Goal: Task Accomplishment & Management: Use online tool/utility

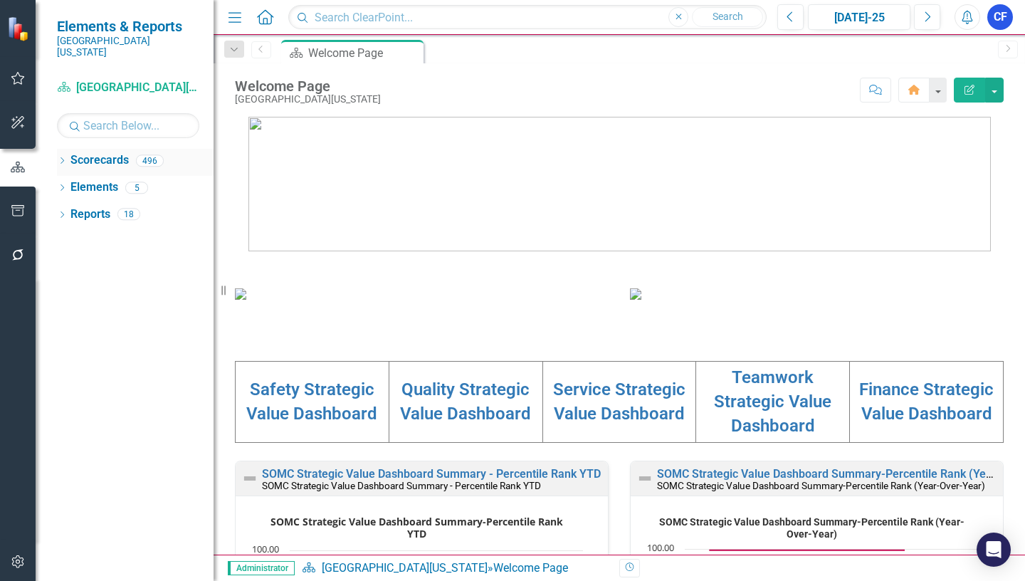
click at [63, 158] on icon "Dropdown" at bounding box center [62, 162] width 10 height 8
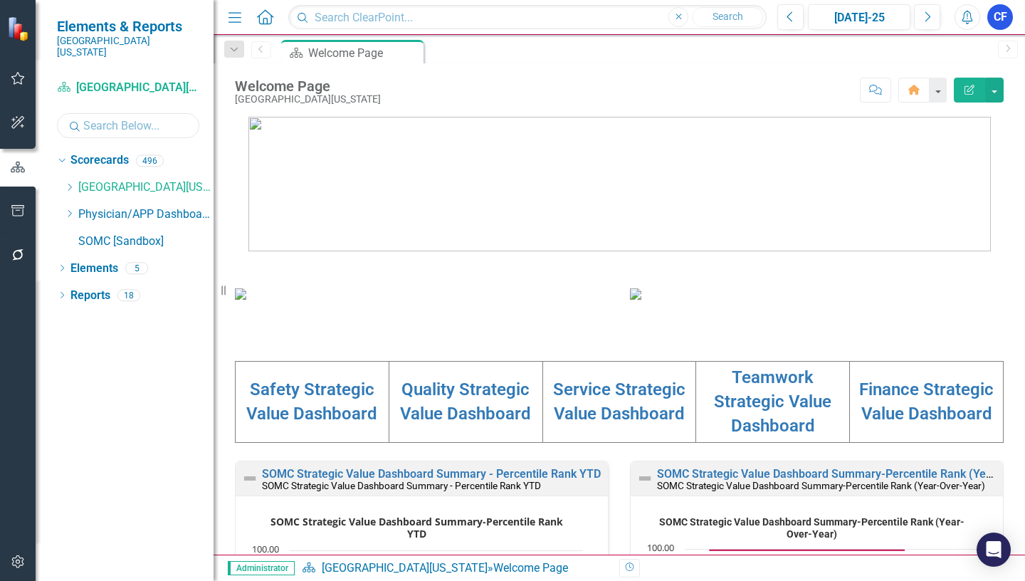
click at [112, 113] on input "text" at bounding box center [128, 125] width 142 height 25
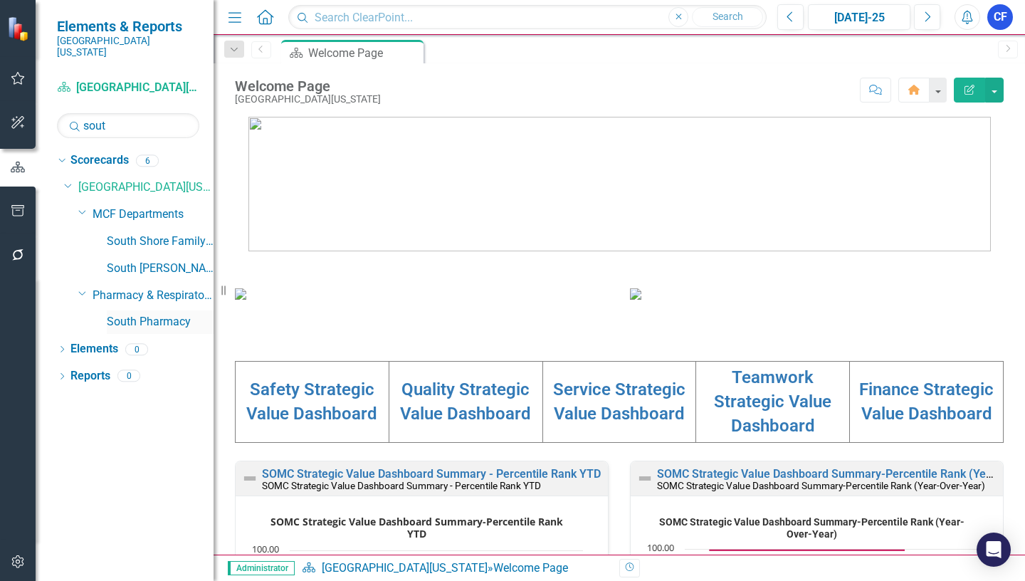
click at [160, 314] on link "South Pharmacy" at bounding box center [160, 322] width 107 height 16
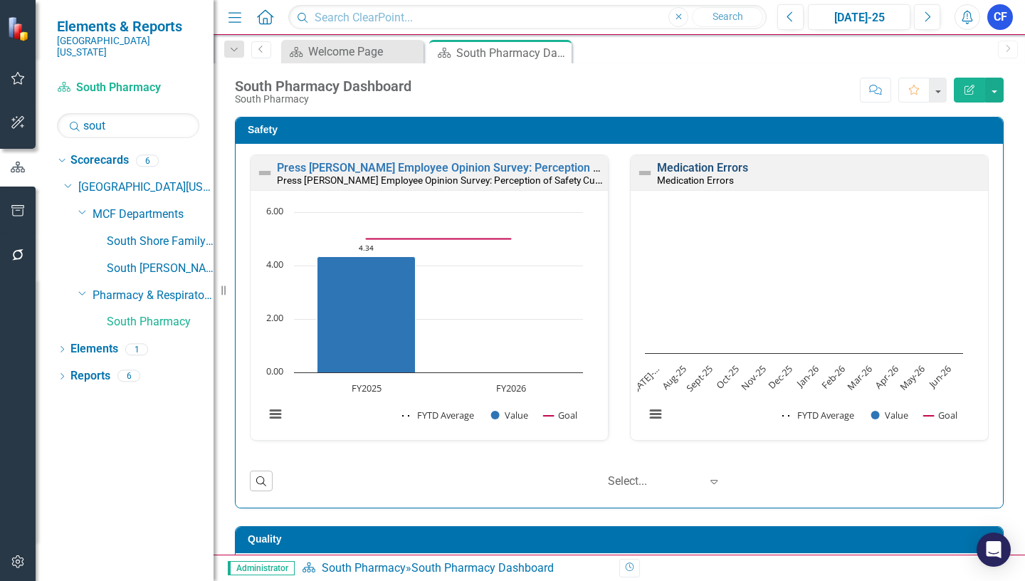
click at [712, 168] on link "Medication Errors" at bounding box center [702, 168] width 91 height 14
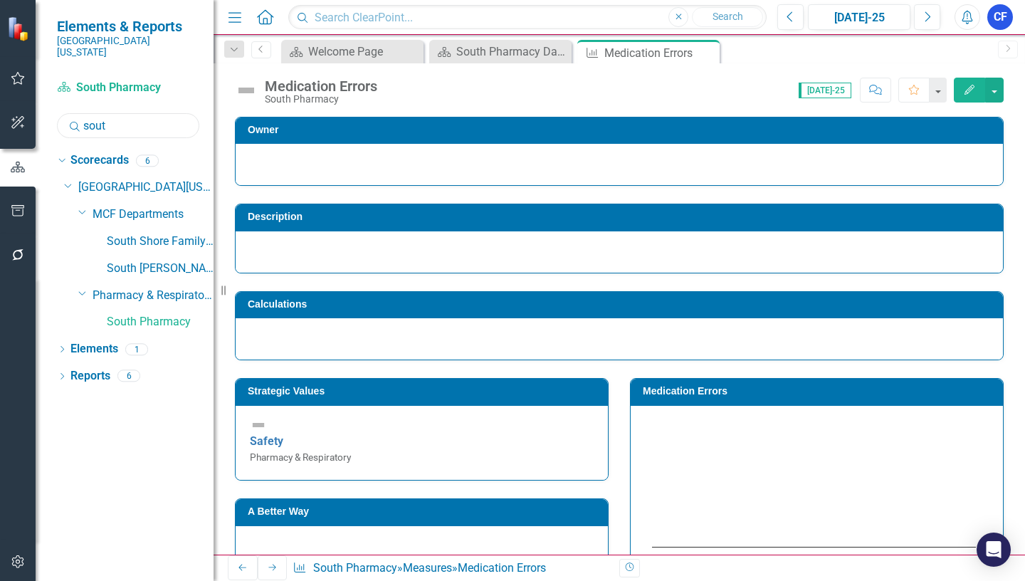
drag, startPoint x: 111, startPoint y: 112, endPoint x: 80, endPoint y: 112, distance: 30.6
click at [80, 113] on div "Search sout" at bounding box center [128, 125] width 142 height 25
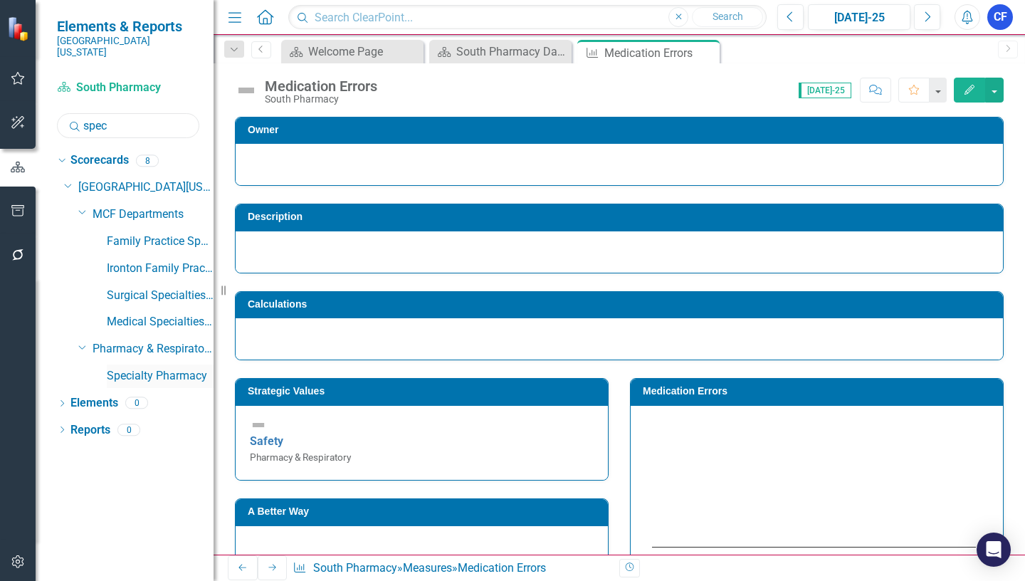
type input "spec"
click at [189, 368] on link "Specialty Pharmacy" at bounding box center [160, 376] width 107 height 16
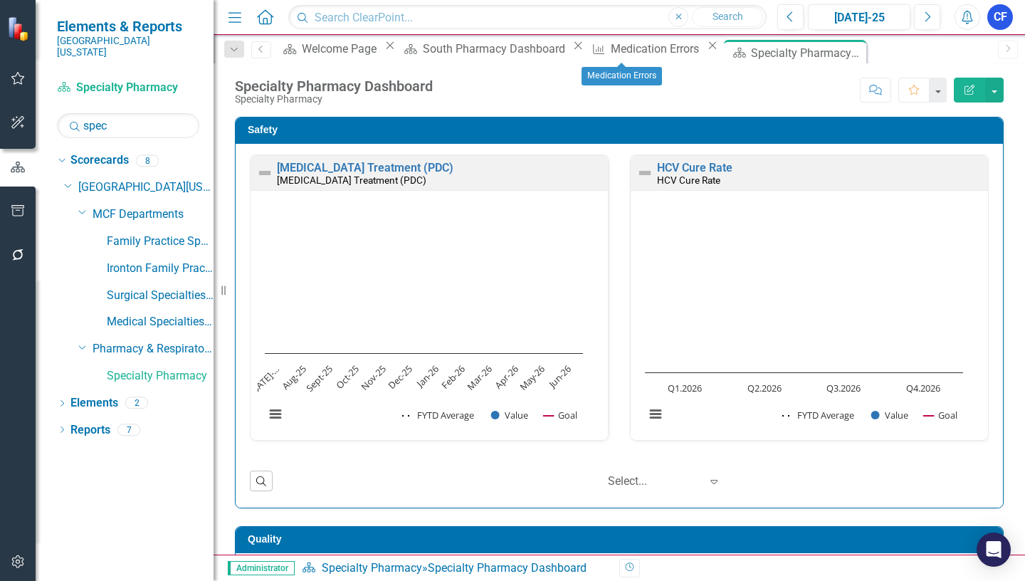
click at [705, 51] on icon "Close" at bounding box center [712, 45] width 14 height 11
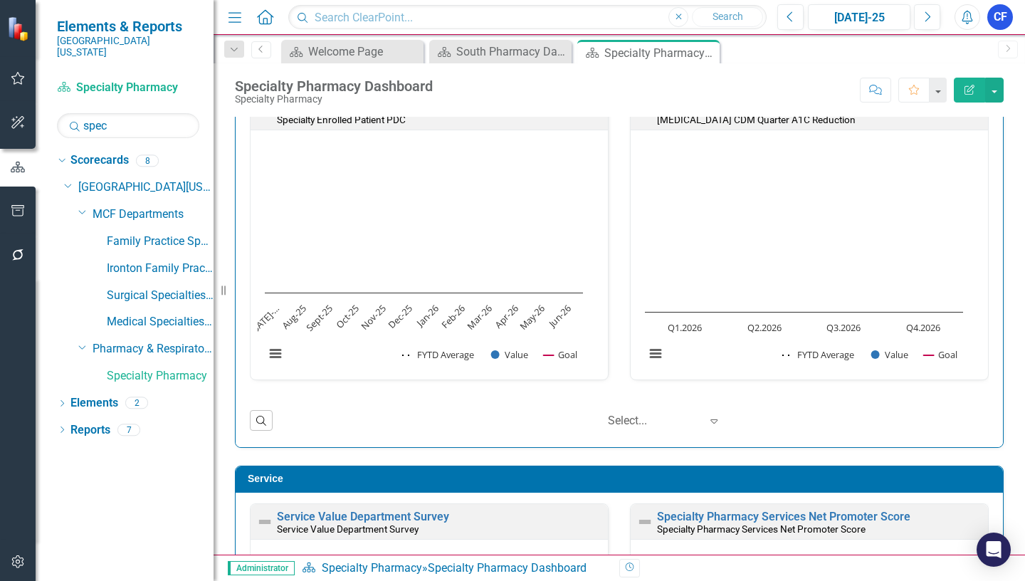
scroll to position [477, 0]
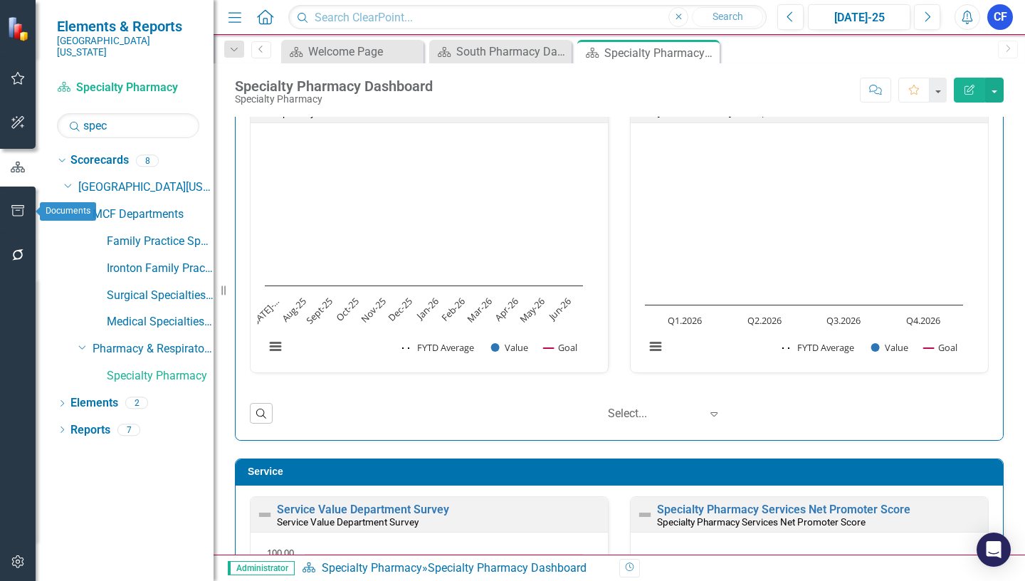
click at [20, 209] on icon "button" at bounding box center [18, 210] width 15 height 11
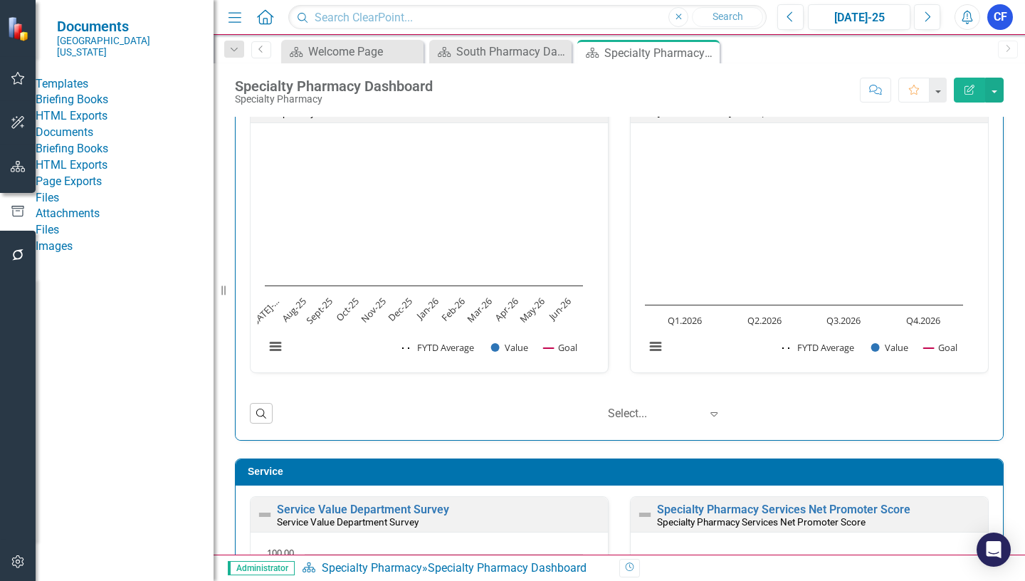
click at [965, 21] on icon "button" at bounding box center [967, 17] width 11 height 14
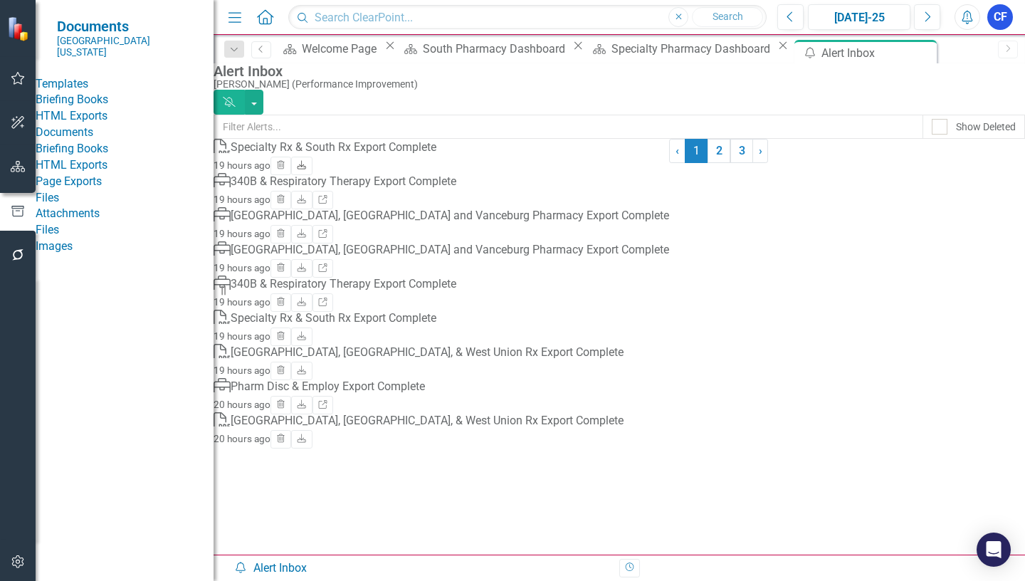
click at [307, 170] on icon "Download" at bounding box center [301, 166] width 11 height 9
click at [101, 174] on link "HTML Exports" at bounding box center [125, 165] width 178 height 16
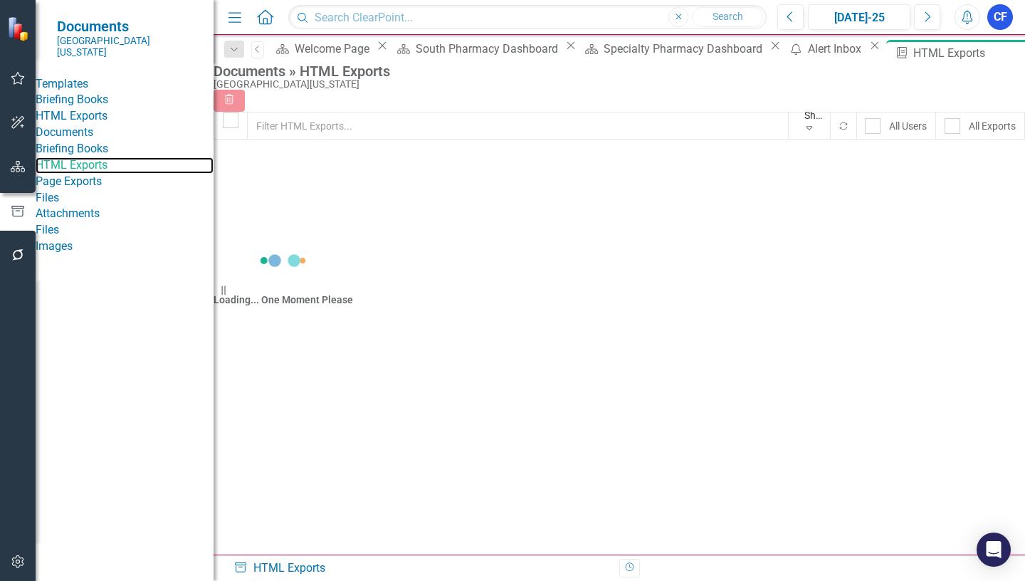
checkbox input "false"
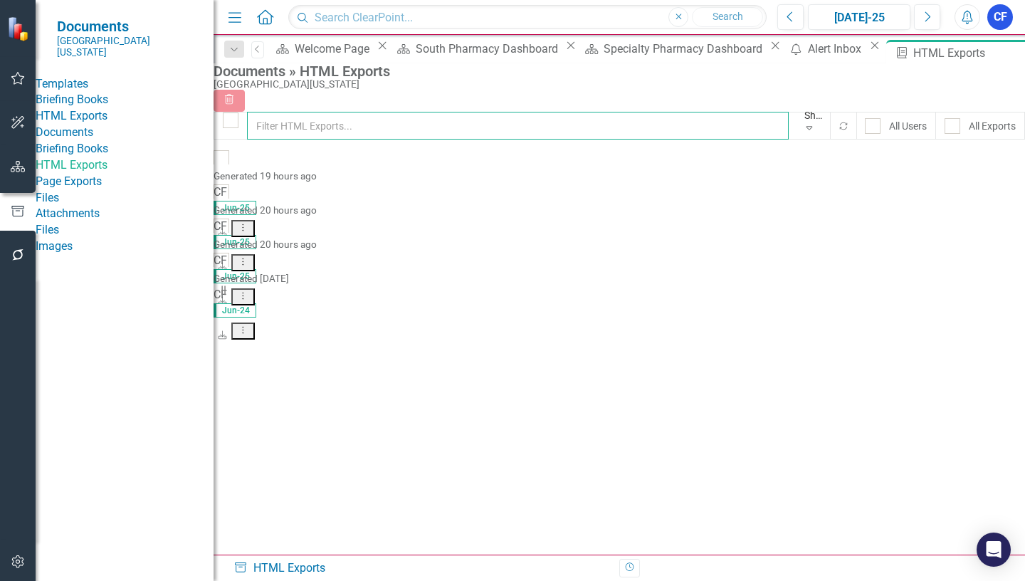
click at [385, 134] on input "text" at bounding box center [518, 126] width 542 height 28
type input "spec"
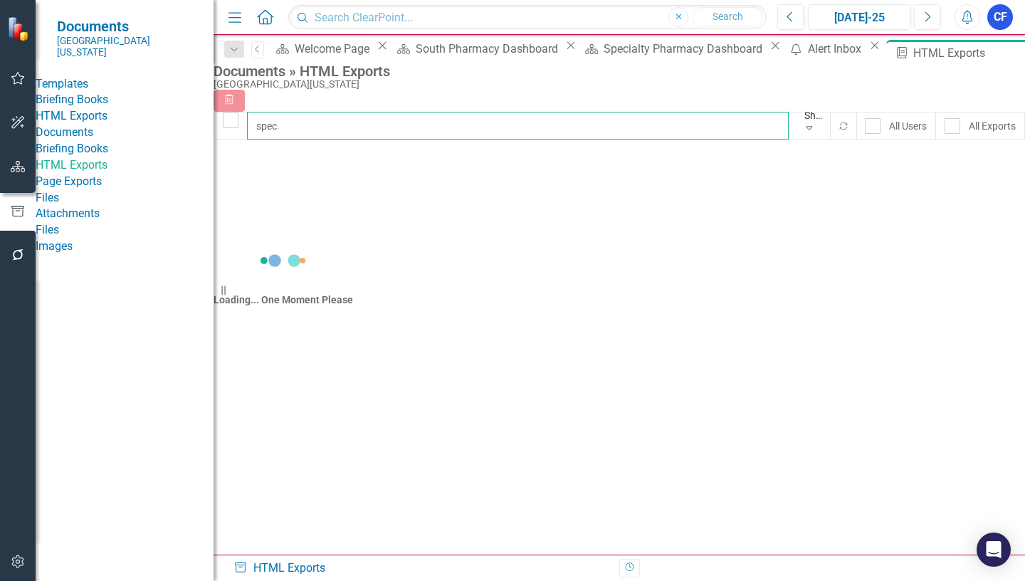
checkbox input "false"
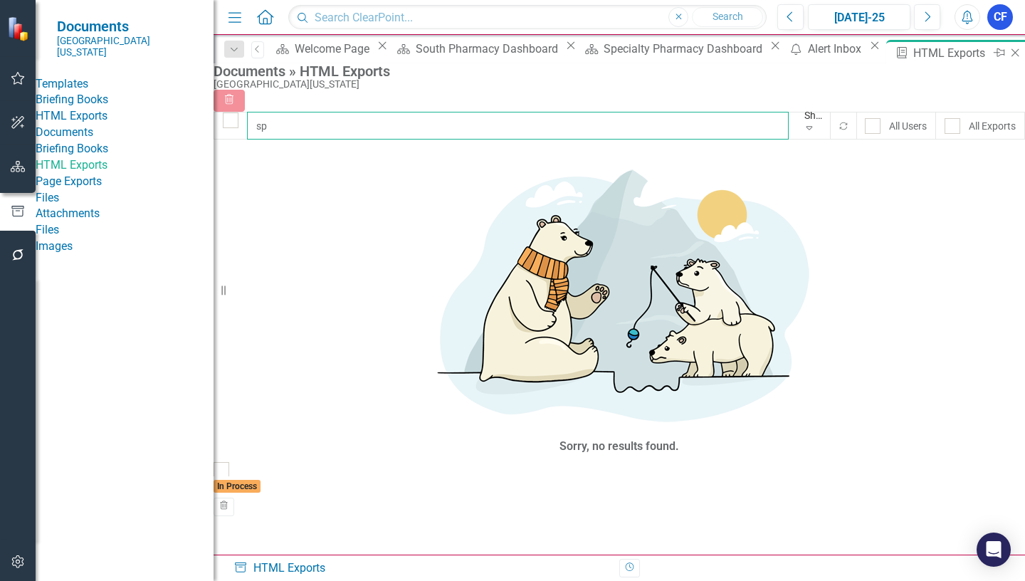
type input "s"
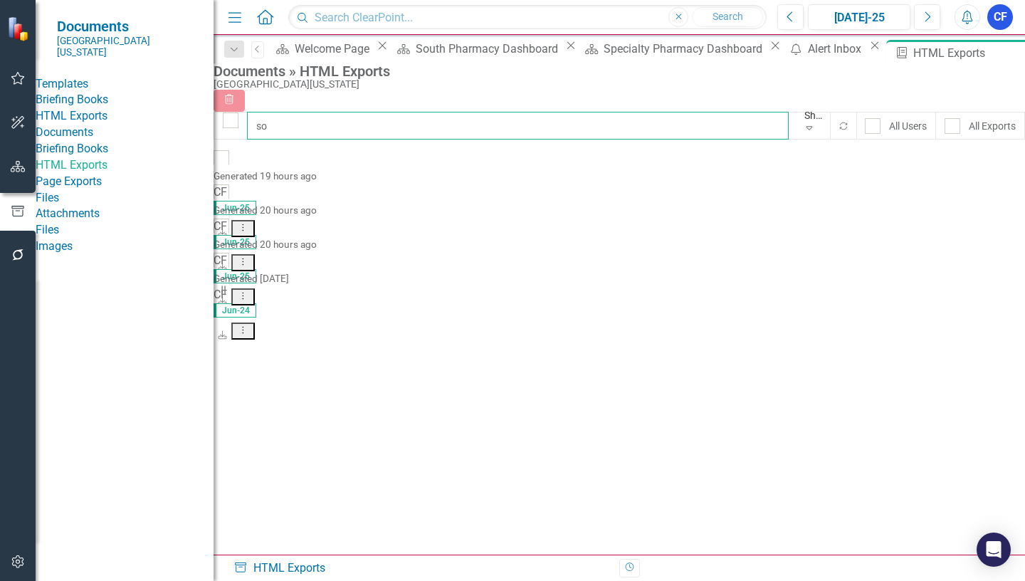
type input "sou"
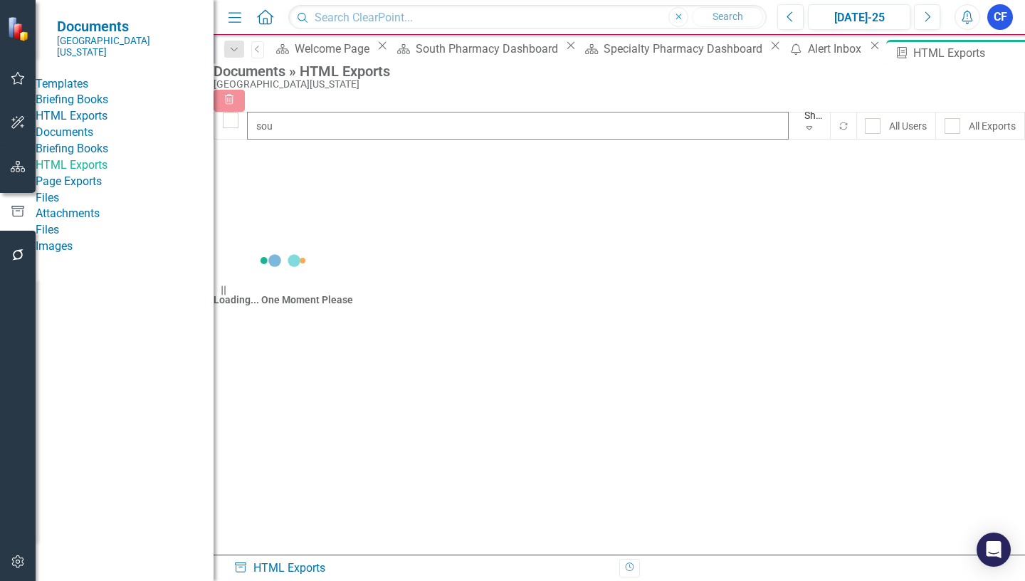
checkbox input "false"
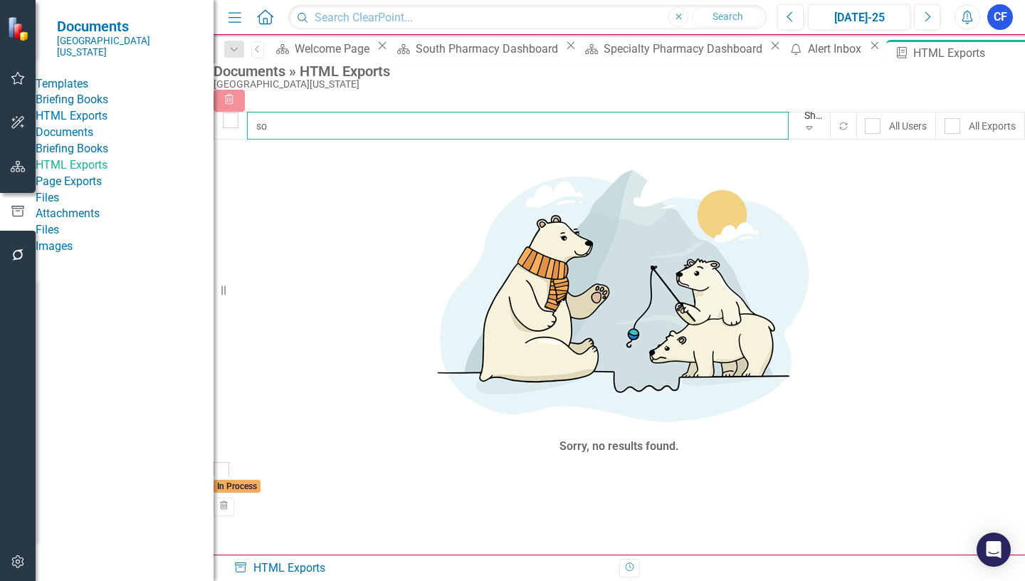
type input "s"
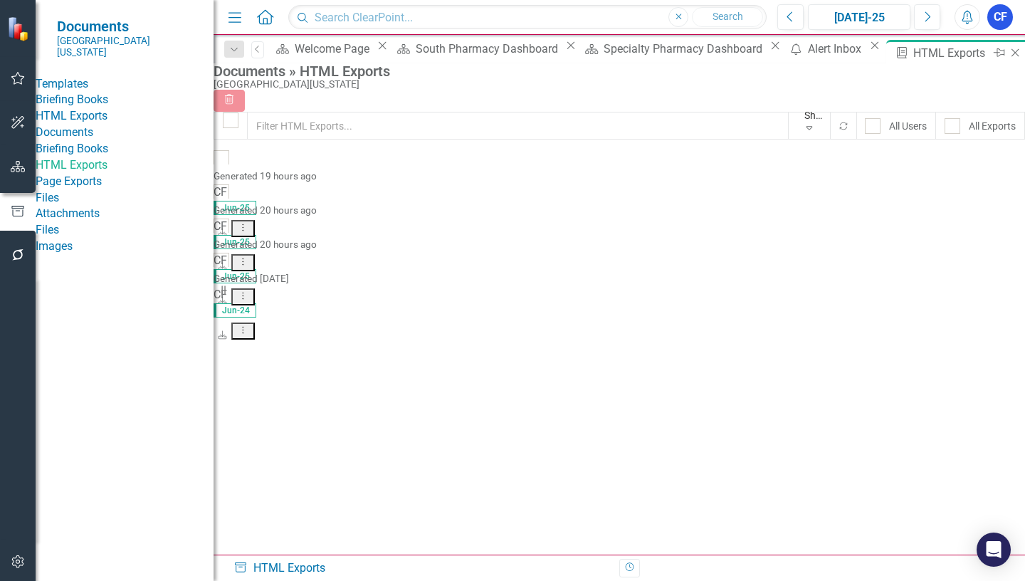
click at [1008, 52] on icon "Close" at bounding box center [1015, 52] width 14 height 11
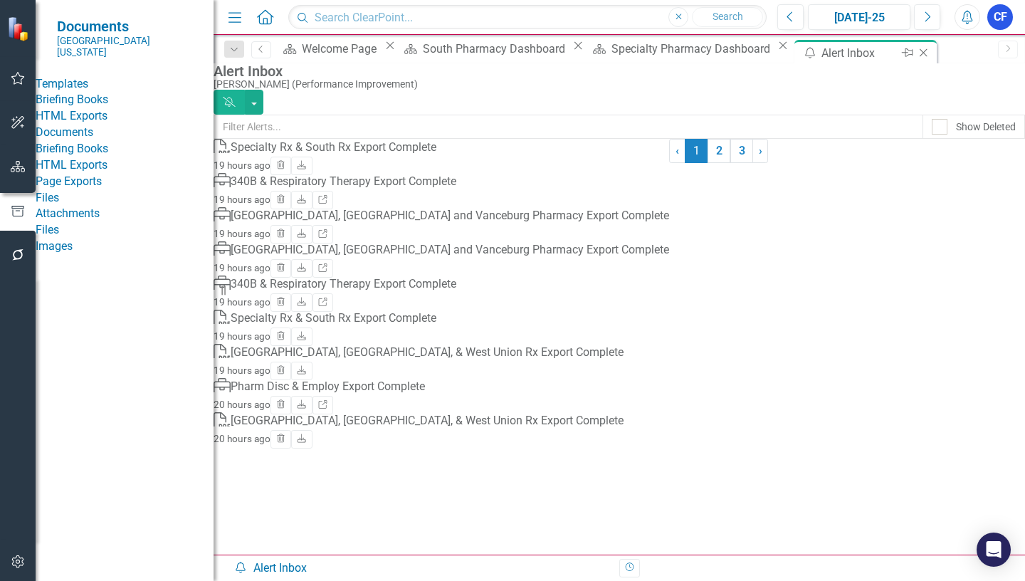
click at [916, 52] on icon "Close" at bounding box center [923, 52] width 14 height 11
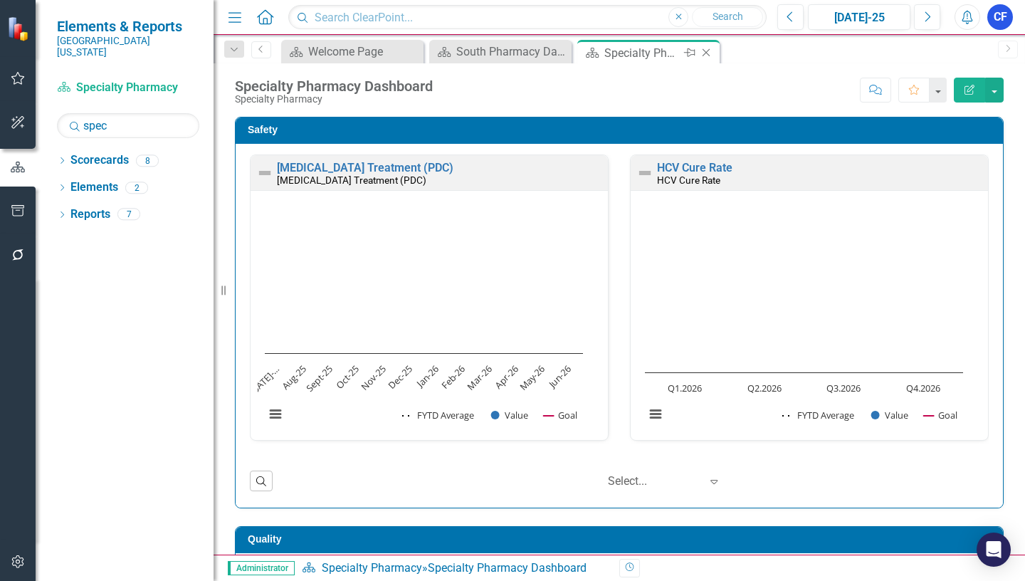
click at [707, 51] on icon "Close" at bounding box center [706, 52] width 14 height 11
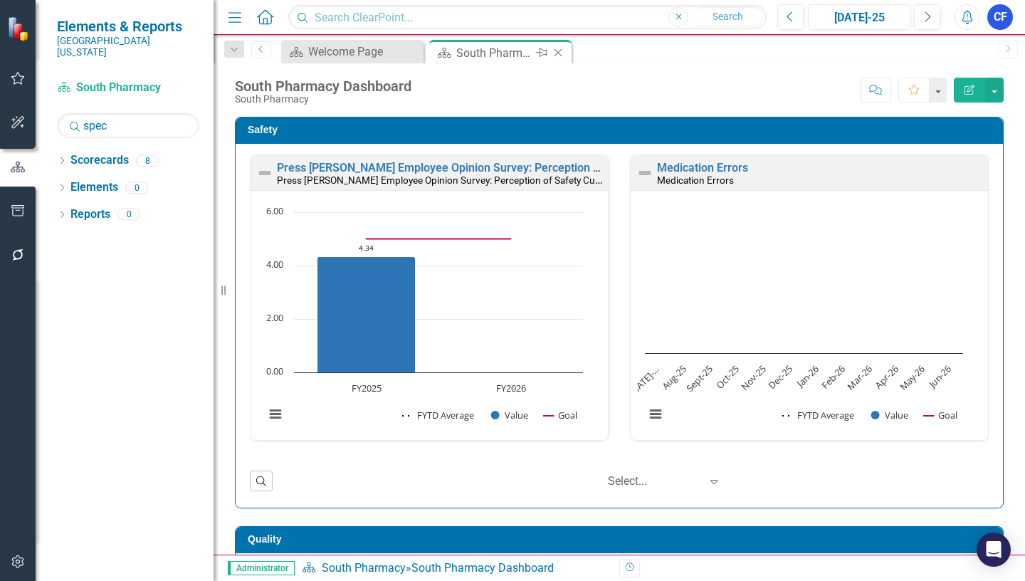
click at [557, 50] on icon "Close" at bounding box center [558, 52] width 14 height 11
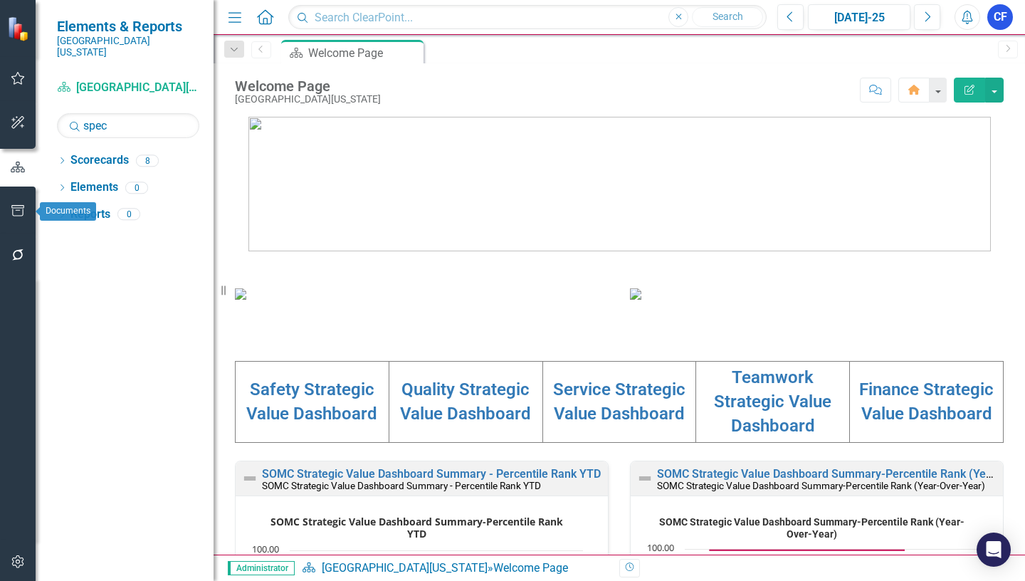
click at [19, 207] on icon "button" at bounding box center [18, 210] width 15 height 11
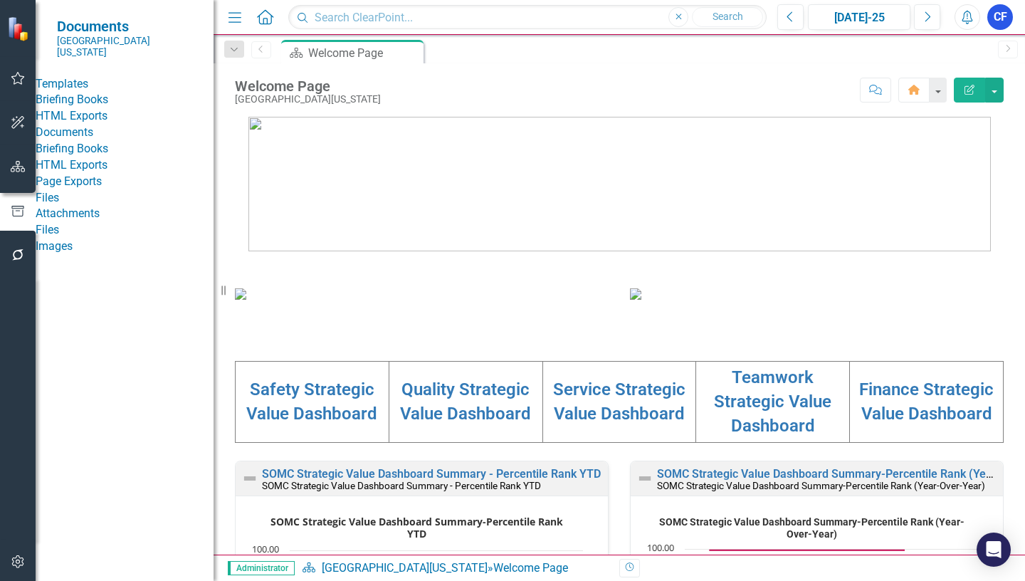
click at [76, 125] on link "HTML Exports" at bounding box center [125, 116] width 178 height 16
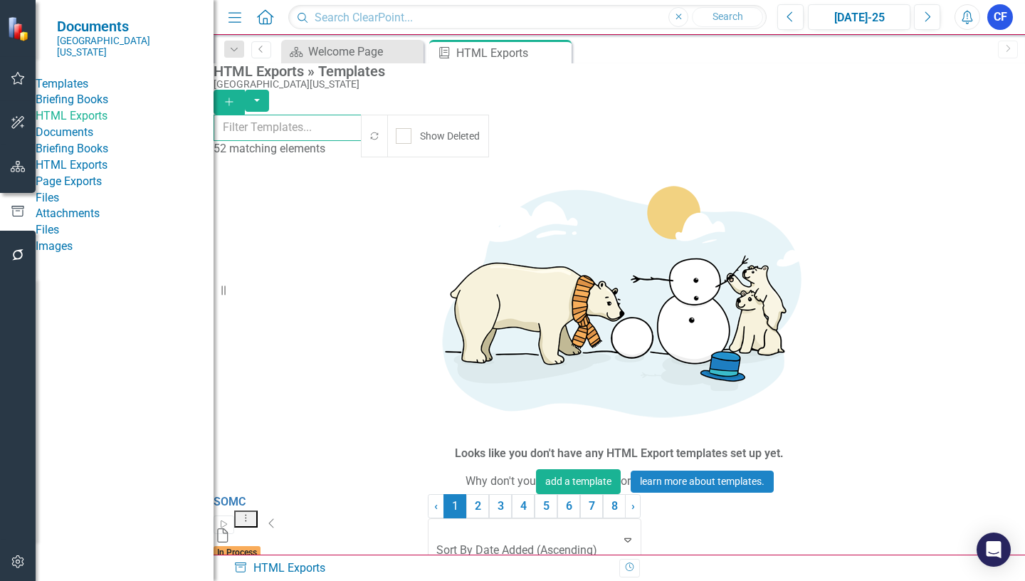
click at [247, 127] on input "text" at bounding box center [287, 128] width 149 height 26
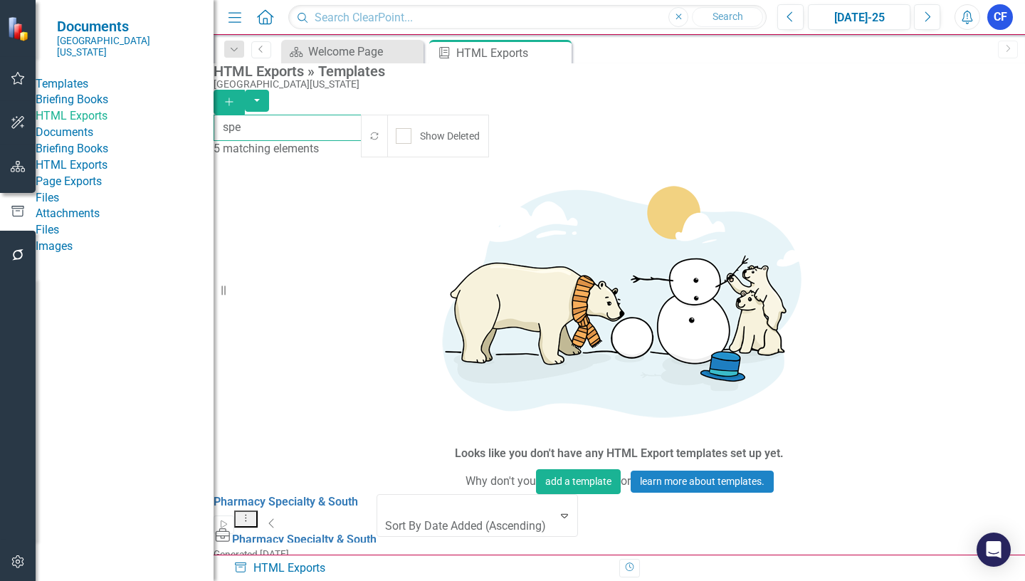
type input "spe"
click at [252, 513] on icon "Dropdown Menu" at bounding box center [246, 517] width 12 height 9
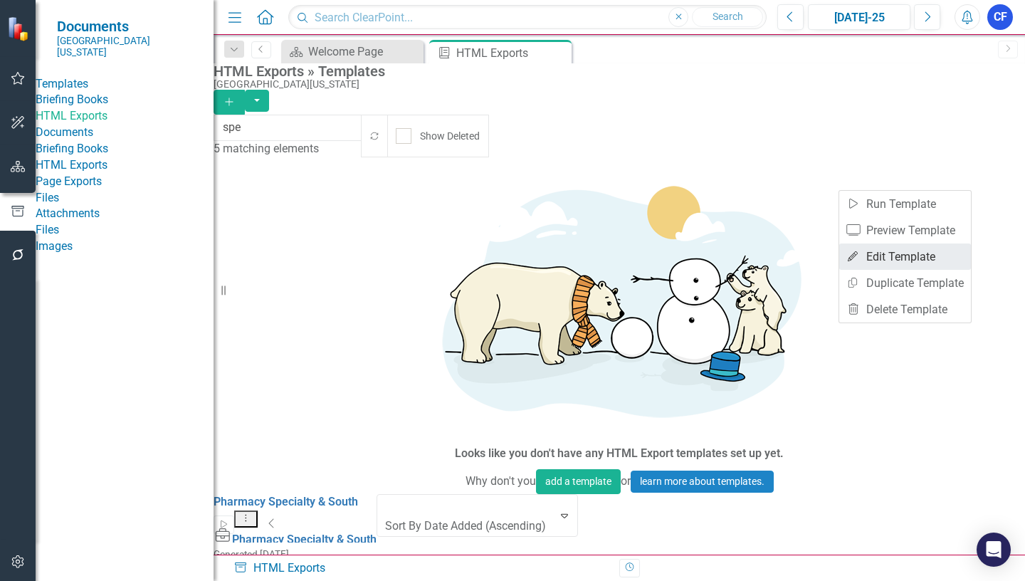
click at [929, 258] on link "Edit Edit Template" at bounding box center [905, 256] width 132 height 26
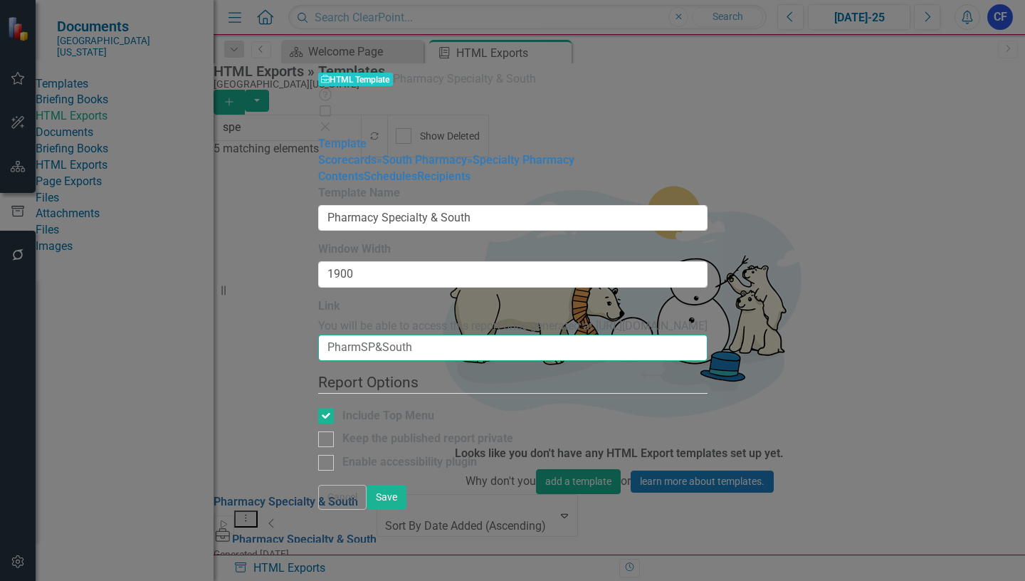
click at [397, 334] on input "PharmSP&South" at bounding box center [512, 347] width 389 height 26
type input "PharmSP&South-FY25"
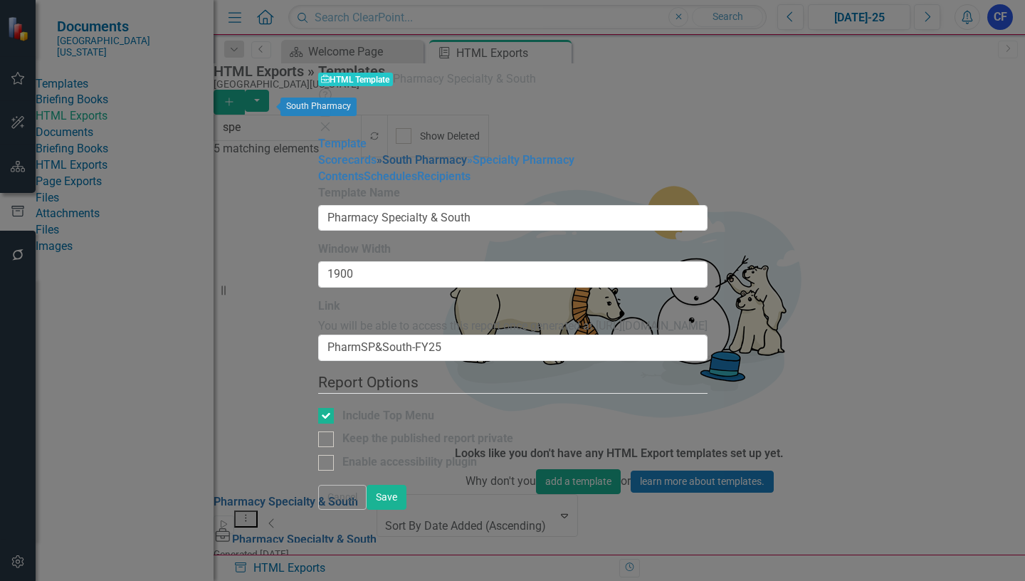
click at [376, 153] on link "» South Pharmacy" at bounding box center [421, 160] width 90 height 14
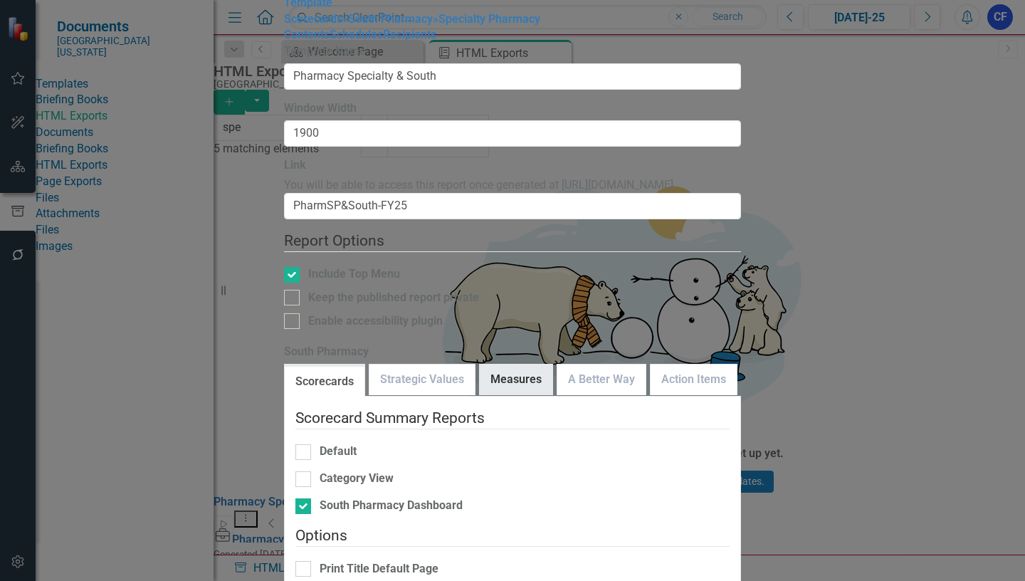
click at [544, 364] on link "Measures" at bounding box center [516, 379] width 73 height 31
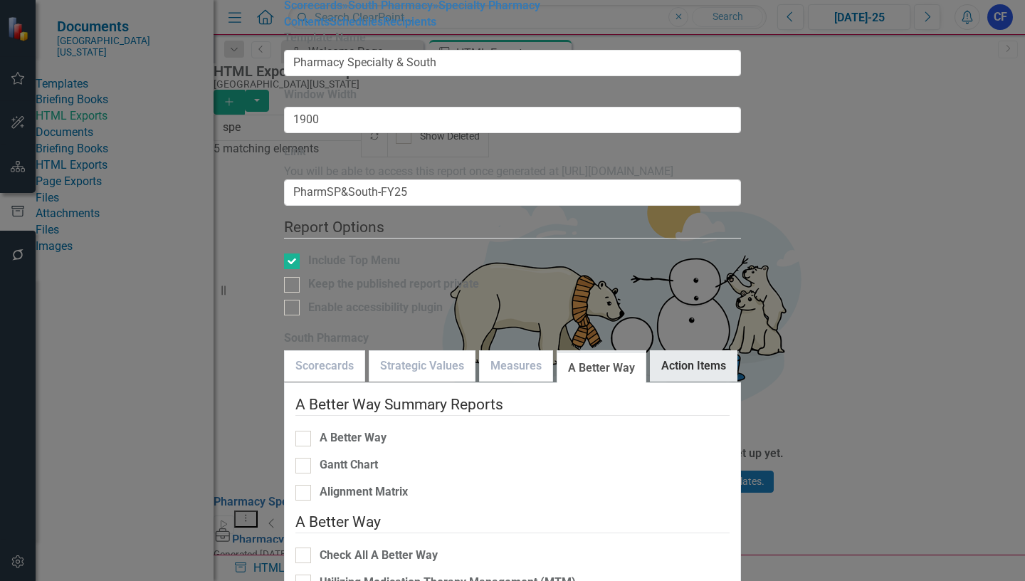
click at [700, 351] on link "Action Items" at bounding box center [693, 366] width 86 height 31
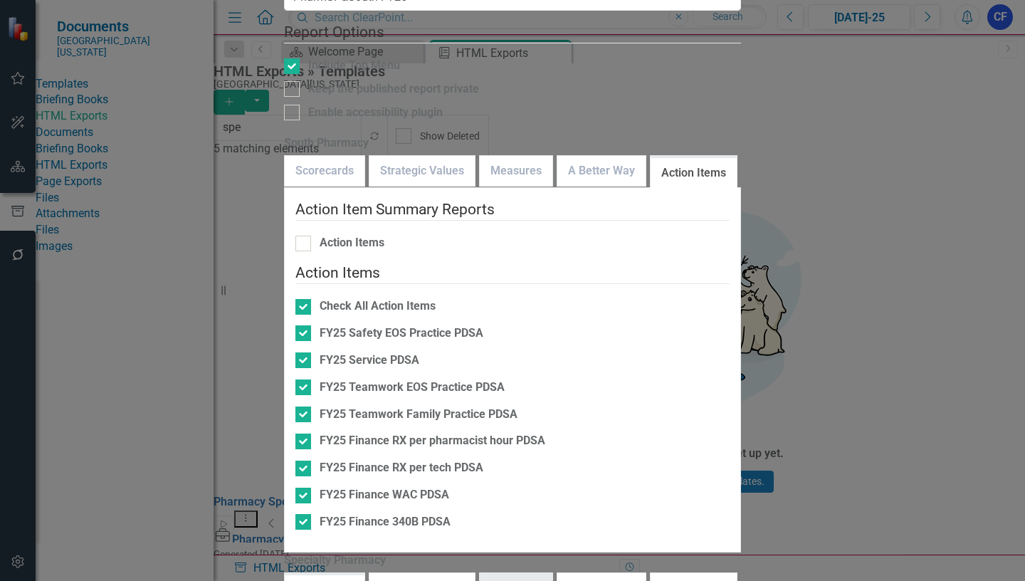
click at [529, 573] on link "Measures" at bounding box center [516, 588] width 73 height 31
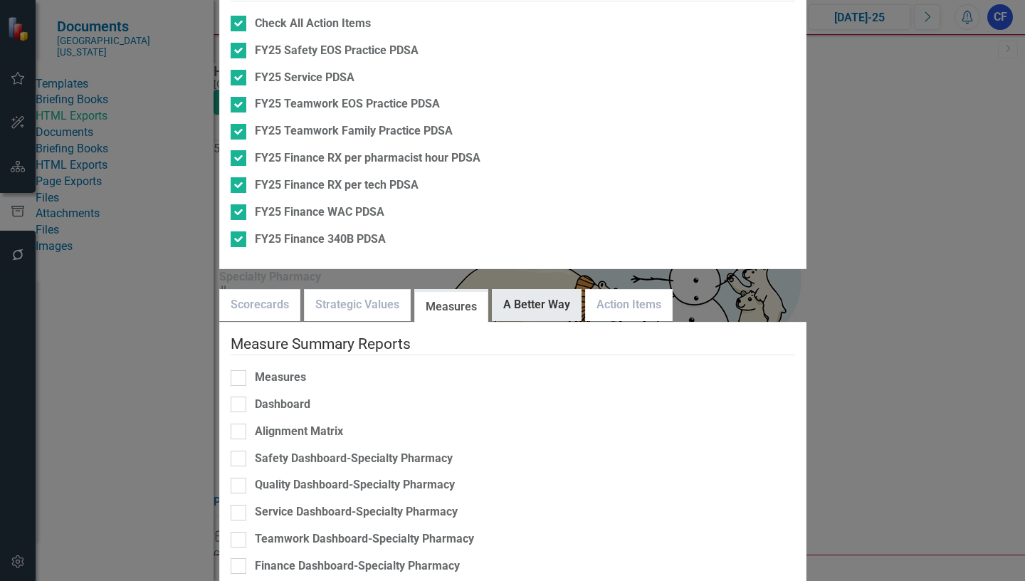
click at [581, 290] on link "A Better Way" at bounding box center [536, 305] width 88 height 31
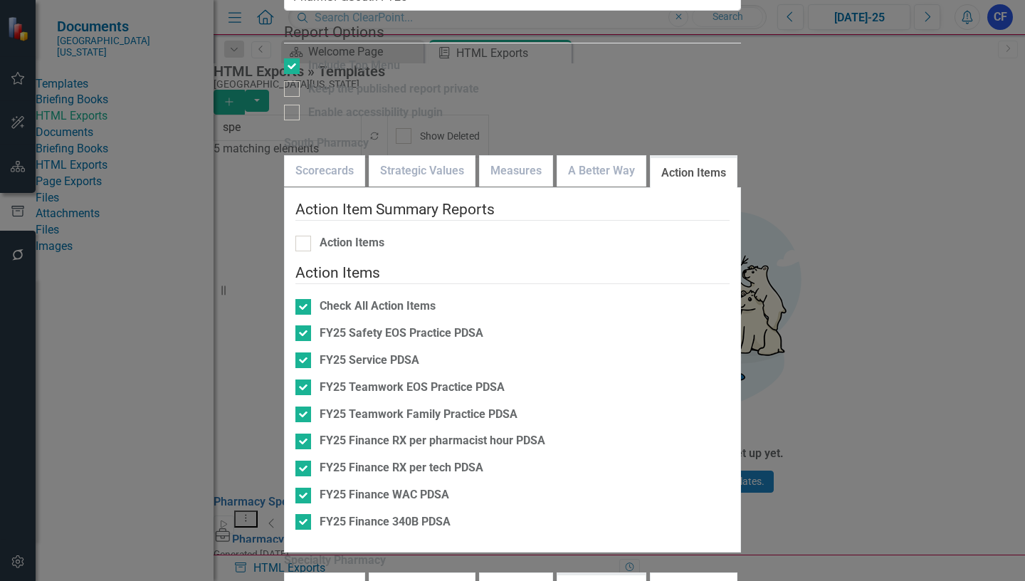
checkbox input "false"
click at [717, 573] on link "Action Items" at bounding box center [693, 588] width 86 height 31
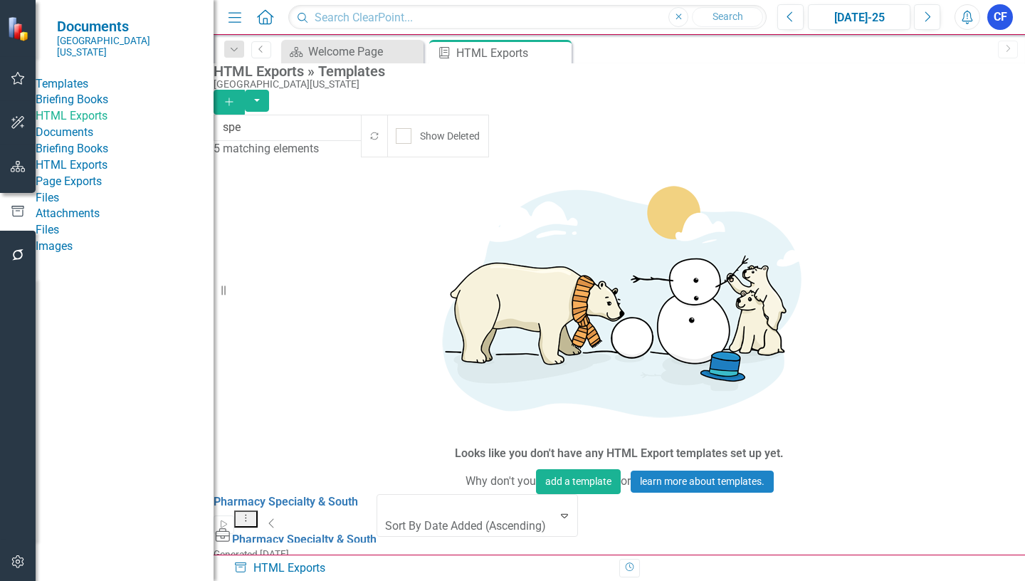
click at [252, 513] on icon "Dropdown Menu" at bounding box center [246, 517] width 12 height 9
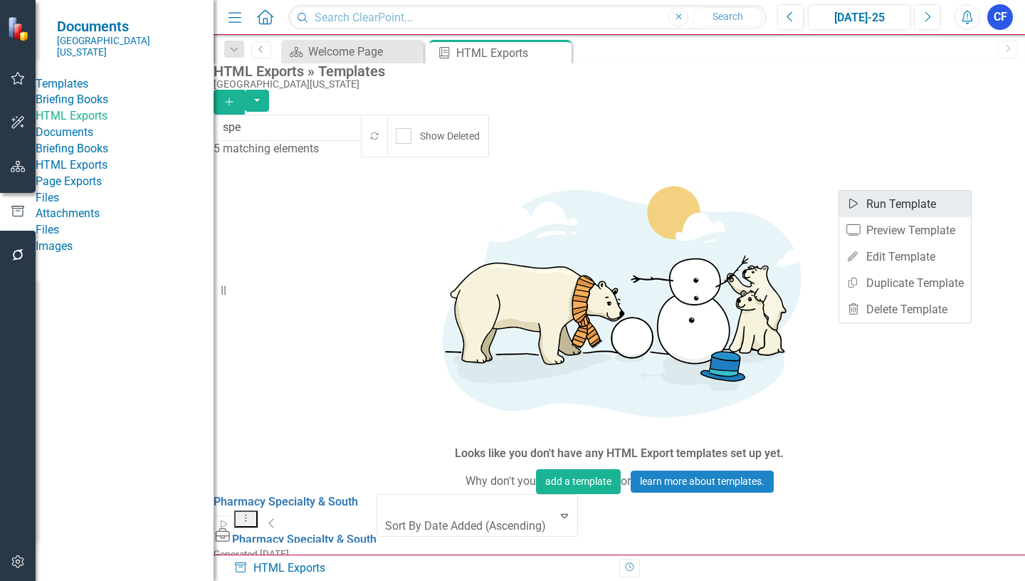
click at [924, 204] on link "Start Run Template" at bounding box center [905, 204] width 132 height 26
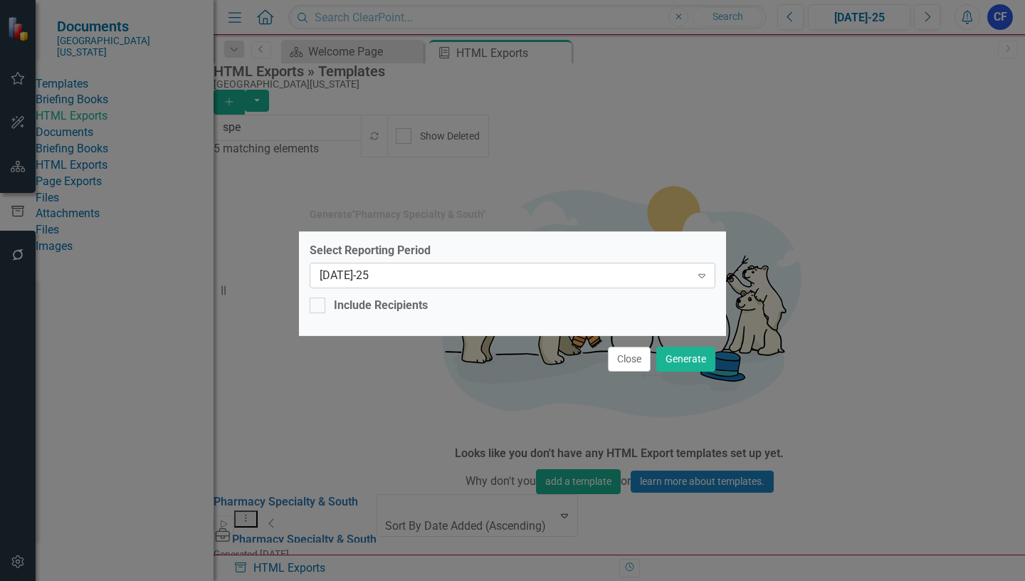
click at [697, 279] on icon "Expand" at bounding box center [702, 275] width 14 height 11
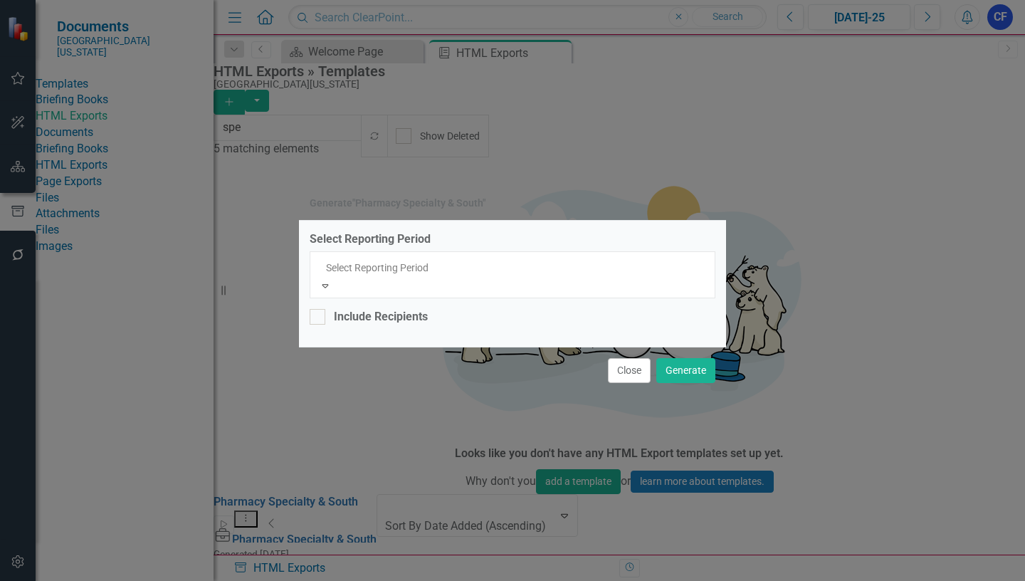
scroll to position [1028, 0]
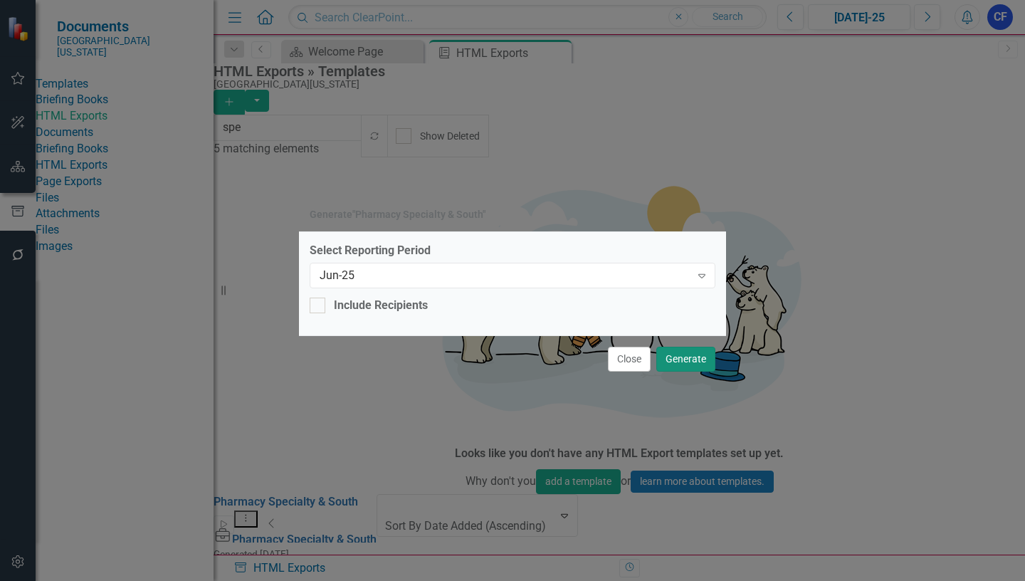
click at [688, 357] on button "Generate" at bounding box center [685, 359] width 59 height 25
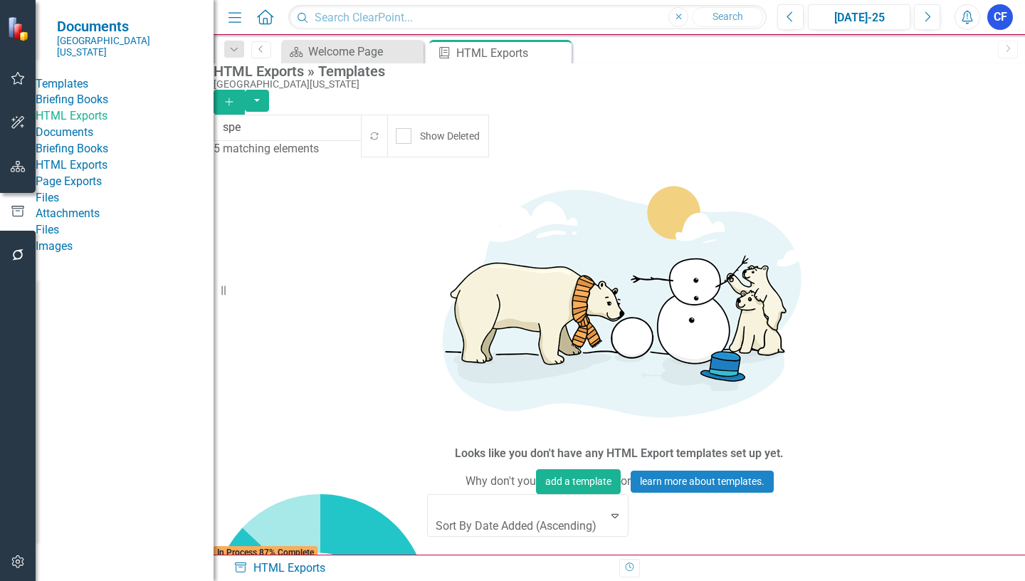
click at [961, 19] on icon "Alerts" at bounding box center [966, 17] width 15 height 14
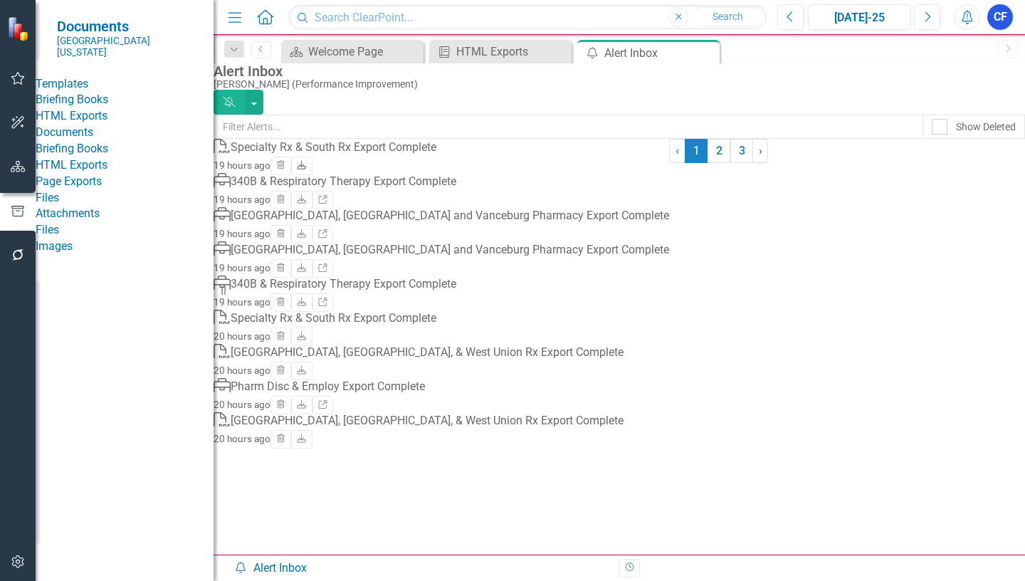
click at [307, 170] on icon "Download" at bounding box center [301, 166] width 11 height 9
click at [100, 124] on link "HTML Exports" at bounding box center [125, 116] width 178 height 16
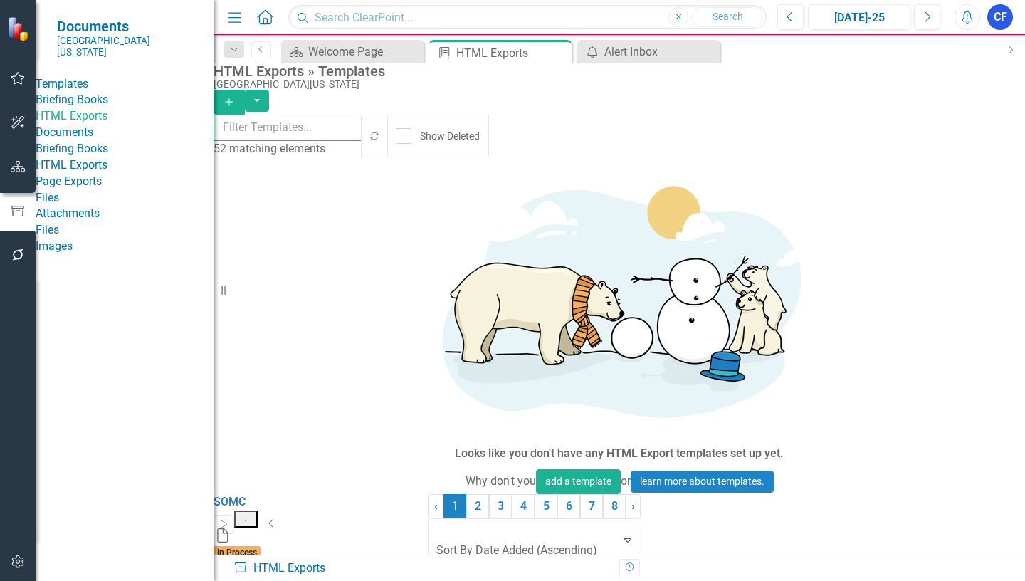
click at [283, 128] on input "text" at bounding box center [287, 128] width 149 height 26
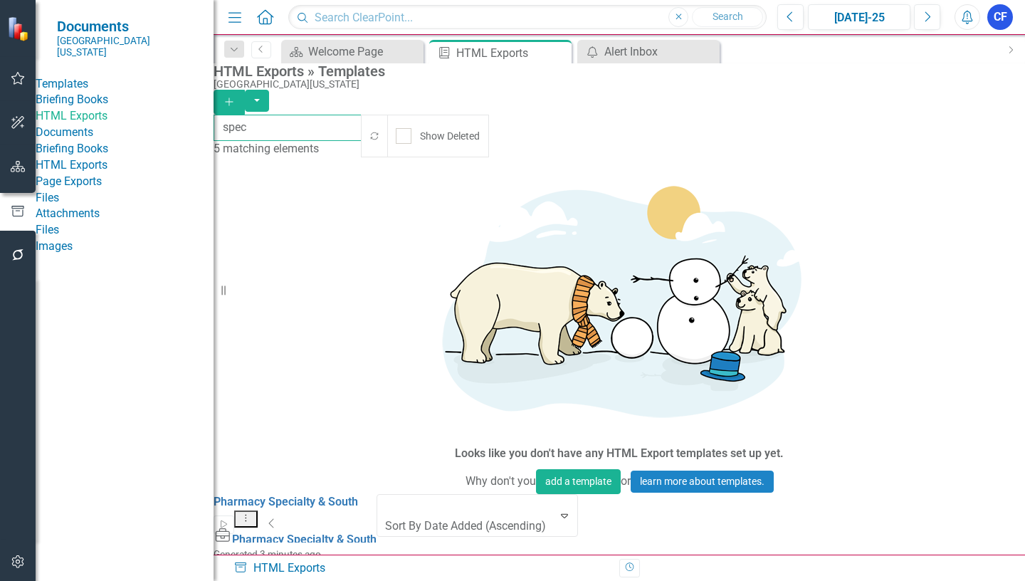
type input "spec"
click at [252, 513] on icon "Dropdown Menu" at bounding box center [246, 517] width 12 height 9
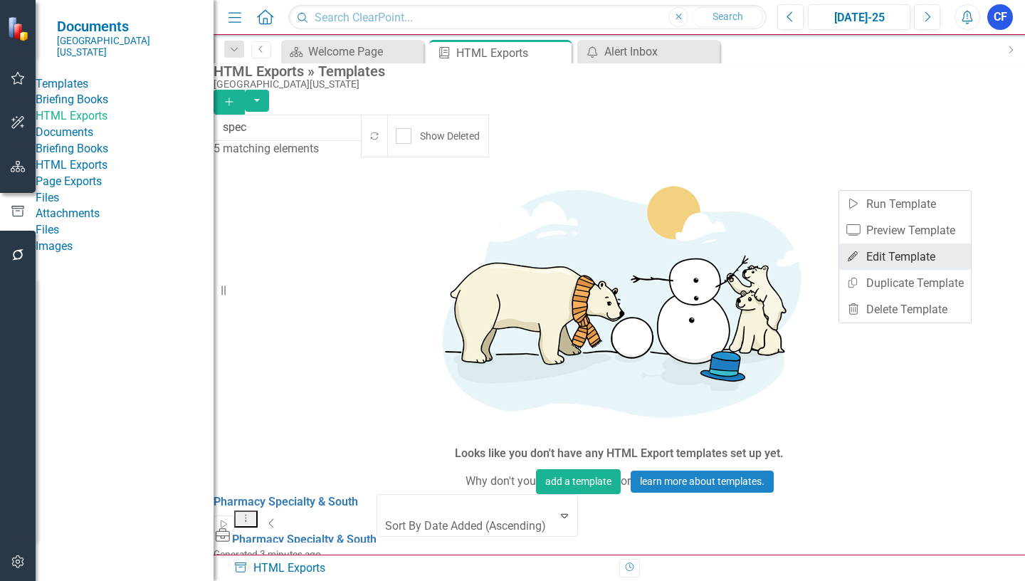
click at [920, 257] on link "Edit Edit Template" at bounding box center [905, 256] width 132 height 26
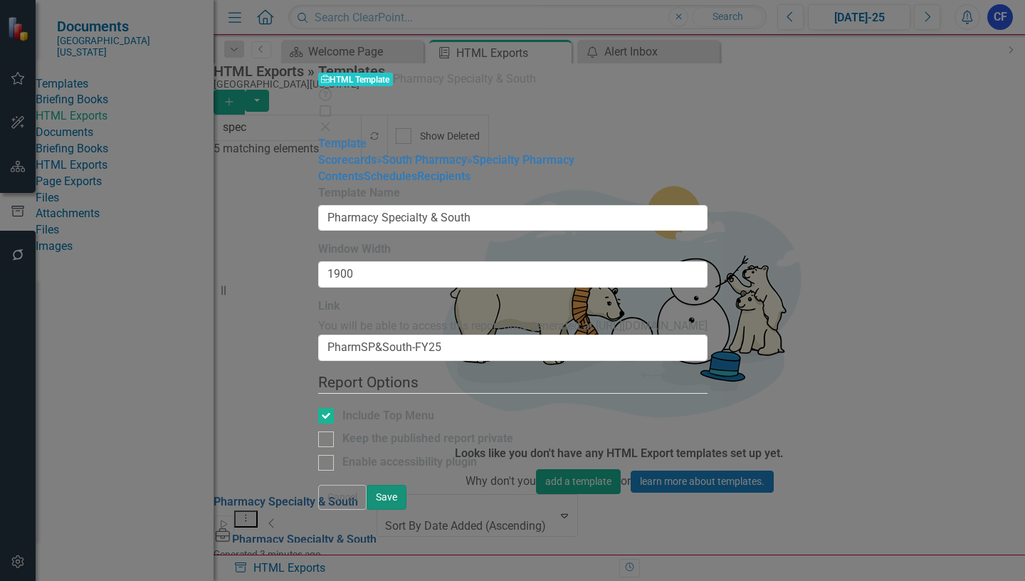
click at [406, 510] on button "Save" at bounding box center [387, 497] width 40 height 25
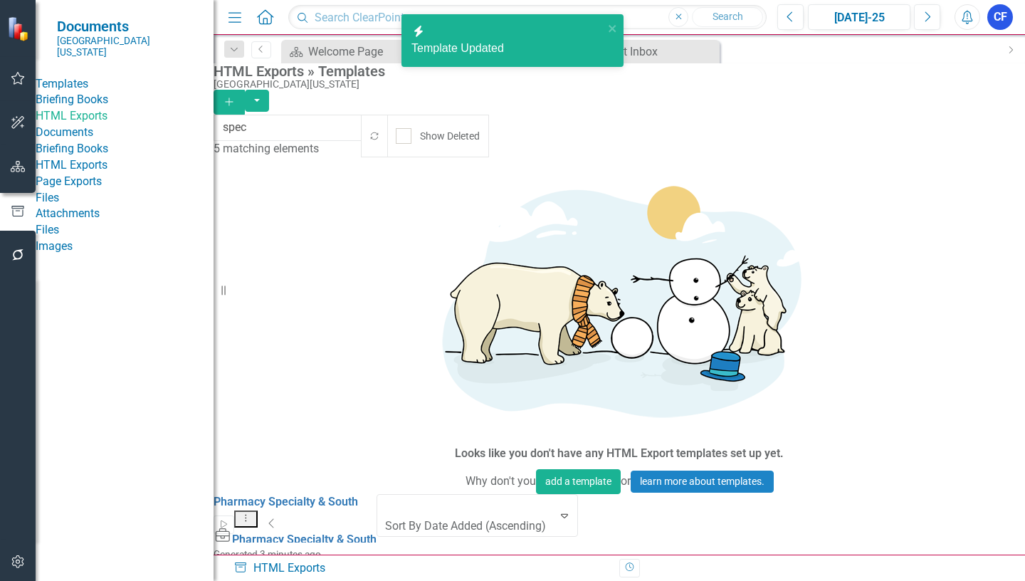
click at [252, 513] on icon "Dropdown Menu" at bounding box center [246, 517] width 12 height 9
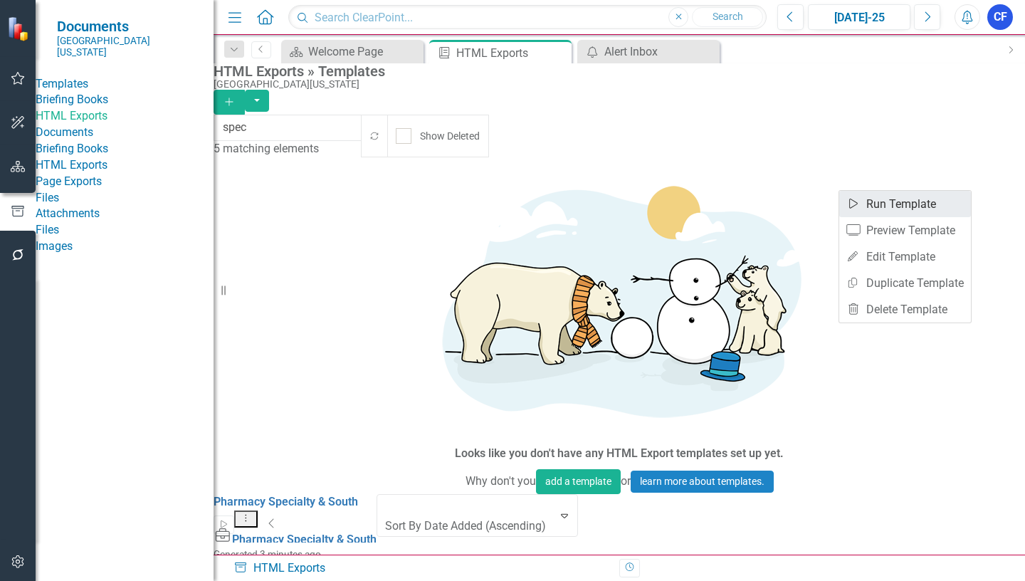
click at [900, 203] on link "Start Run Template" at bounding box center [905, 204] width 132 height 26
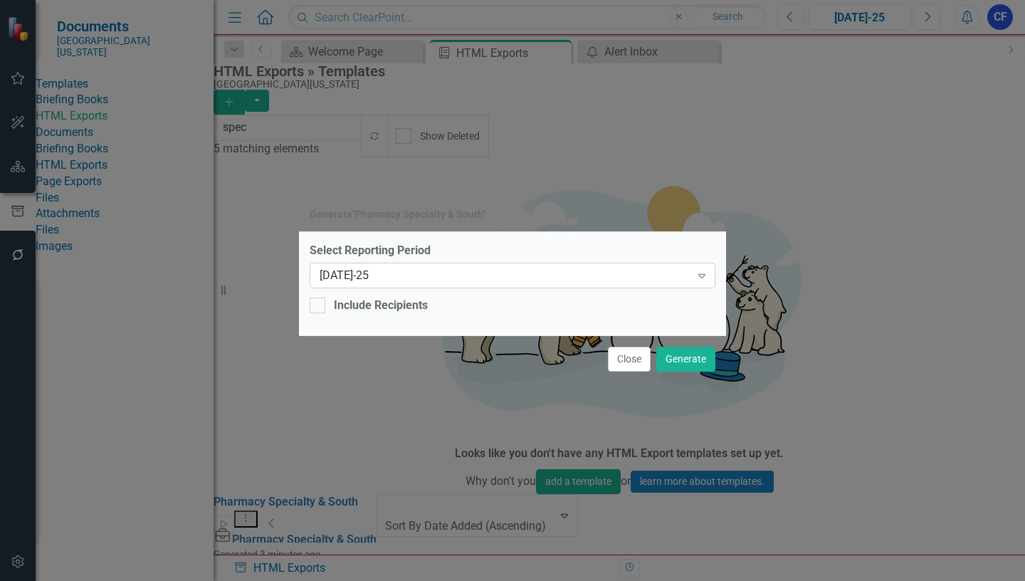
click at [707, 276] on icon "Expand" at bounding box center [702, 275] width 14 height 11
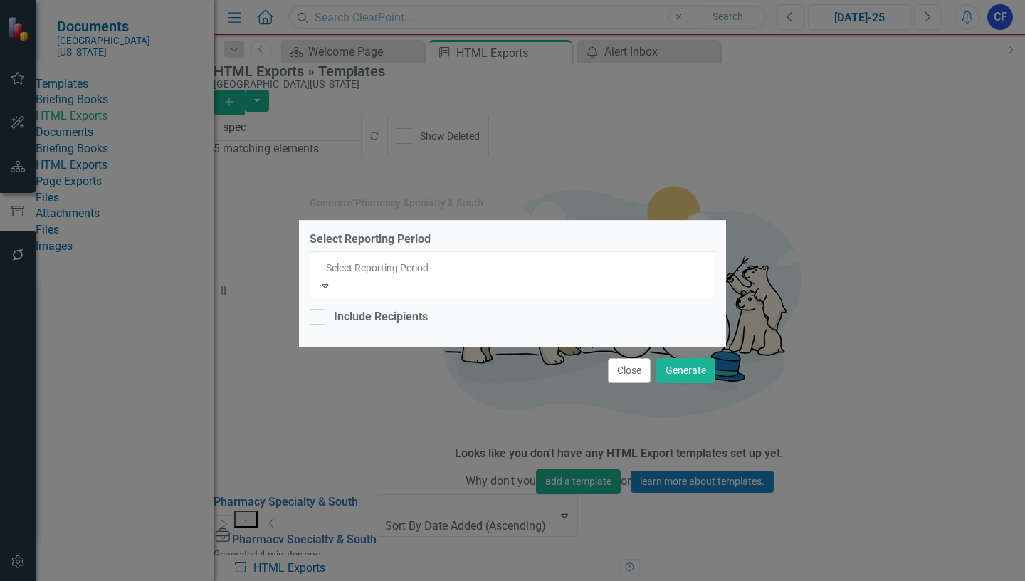
scroll to position [1028, 0]
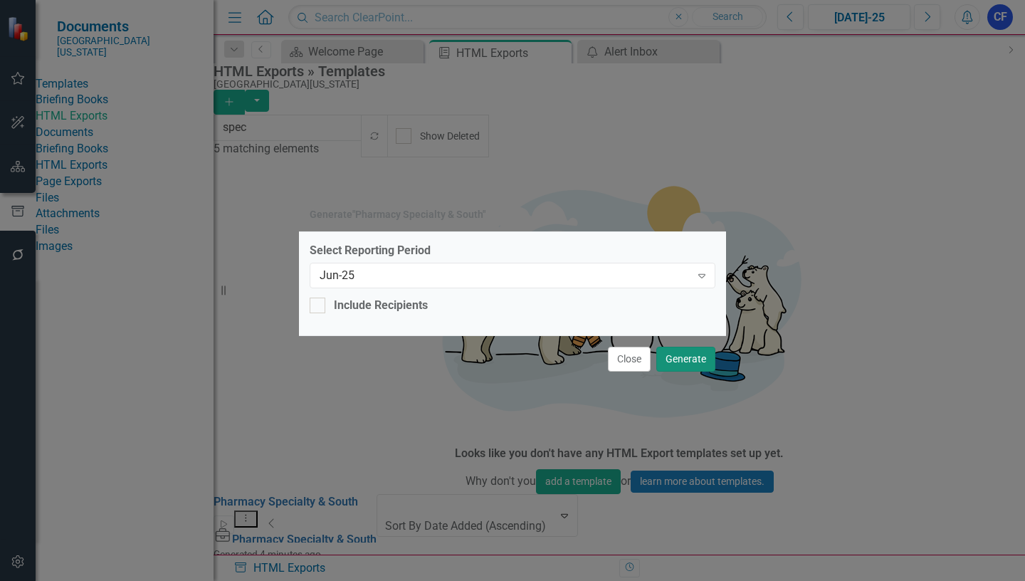
click at [680, 354] on button "Generate" at bounding box center [685, 359] width 59 height 25
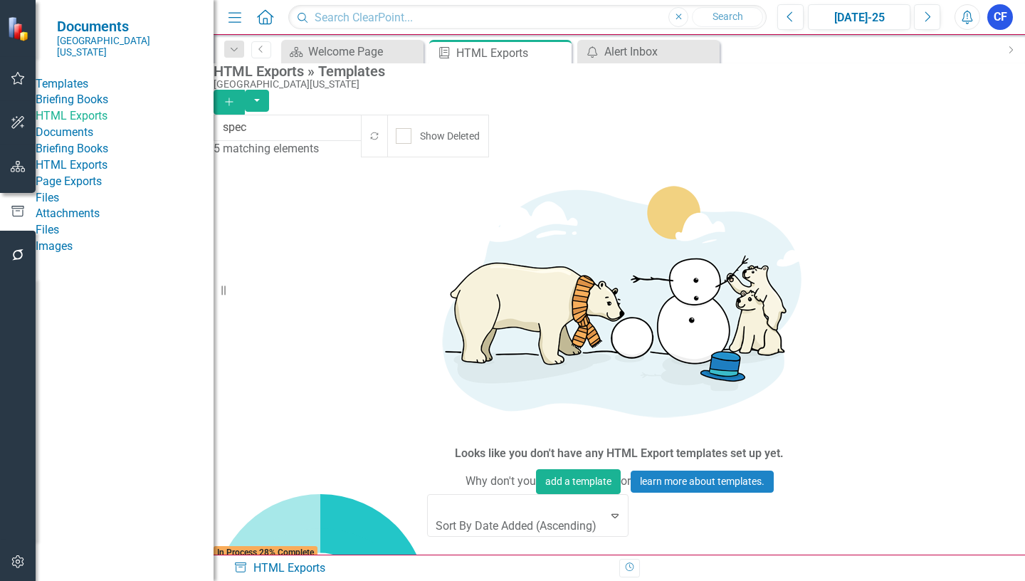
click at [106, 124] on link "HTML Exports" at bounding box center [125, 116] width 178 height 16
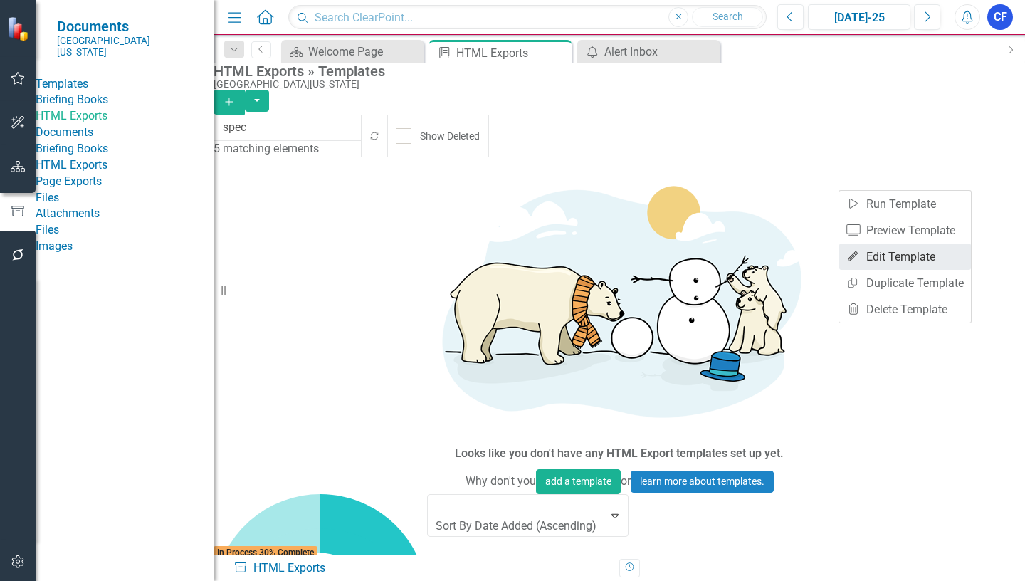
click at [912, 254] on link "Edit Edit Template" at bounding box center [905, 256] width 132 height 26
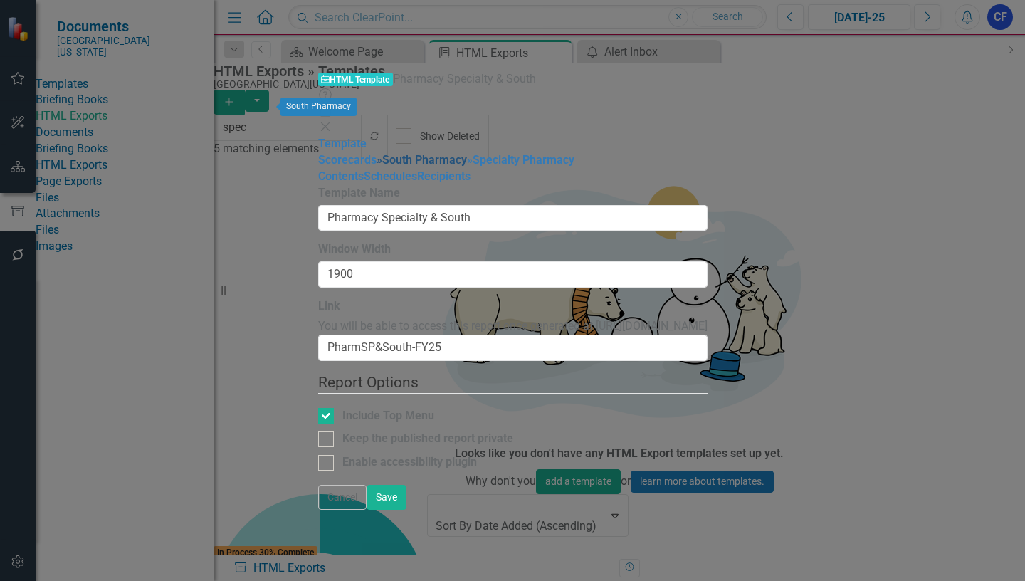
click at [376, 153] on link "» South Pharmacy" at bounding box center [421, 160] width 90 height 14
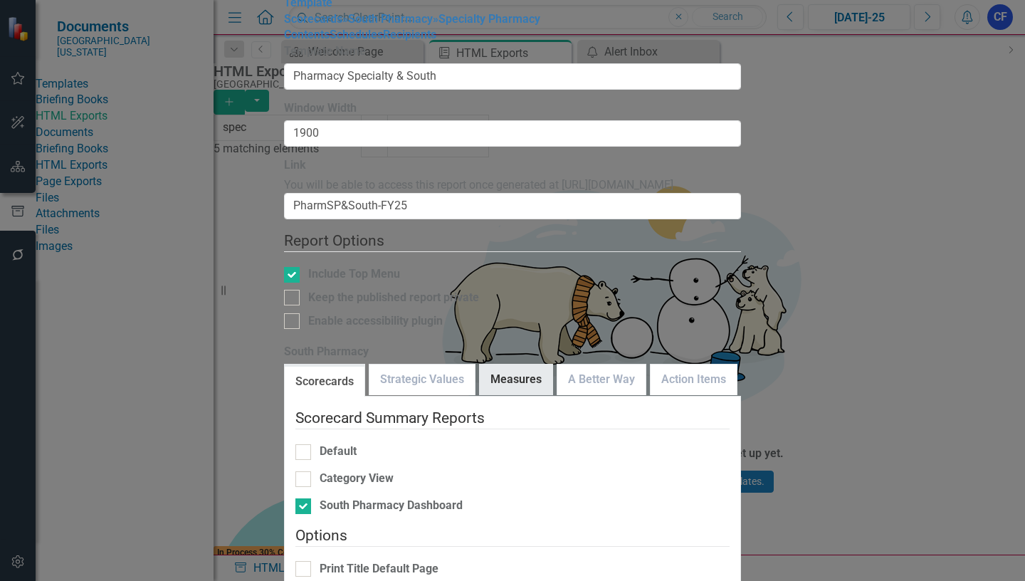
click at [518, 364] on link "Measures" at bounding box center [516, 379] width 73 height 31
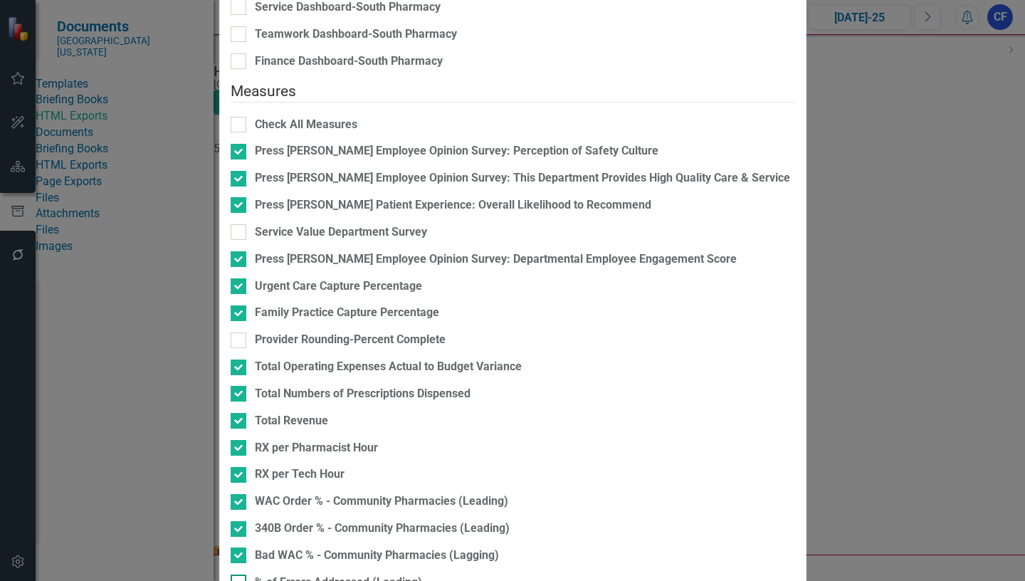
scroll to position [427, 0]
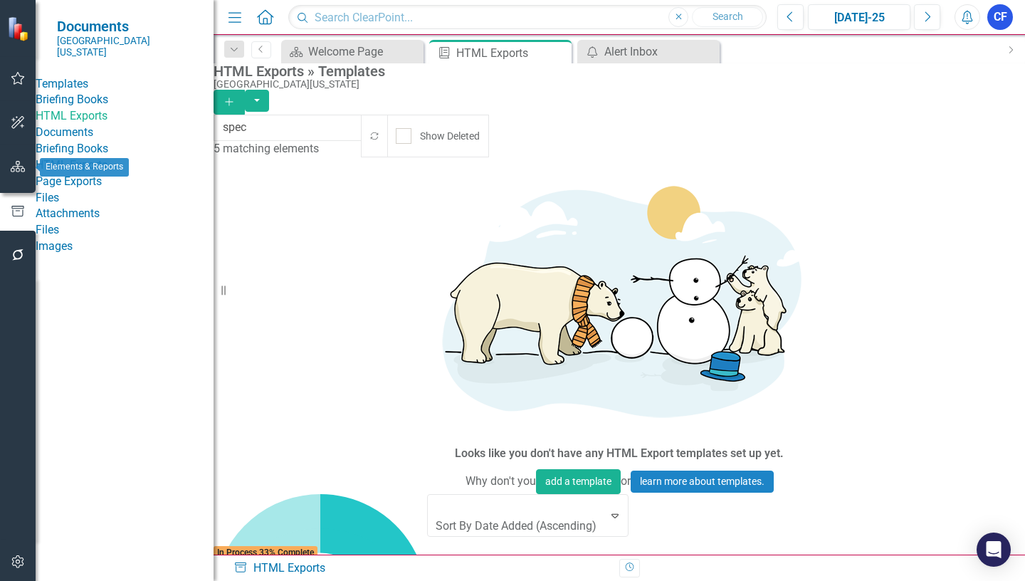
click at [19, 165] on icon "button" at bounding box center [18, 166] width 15 height 11
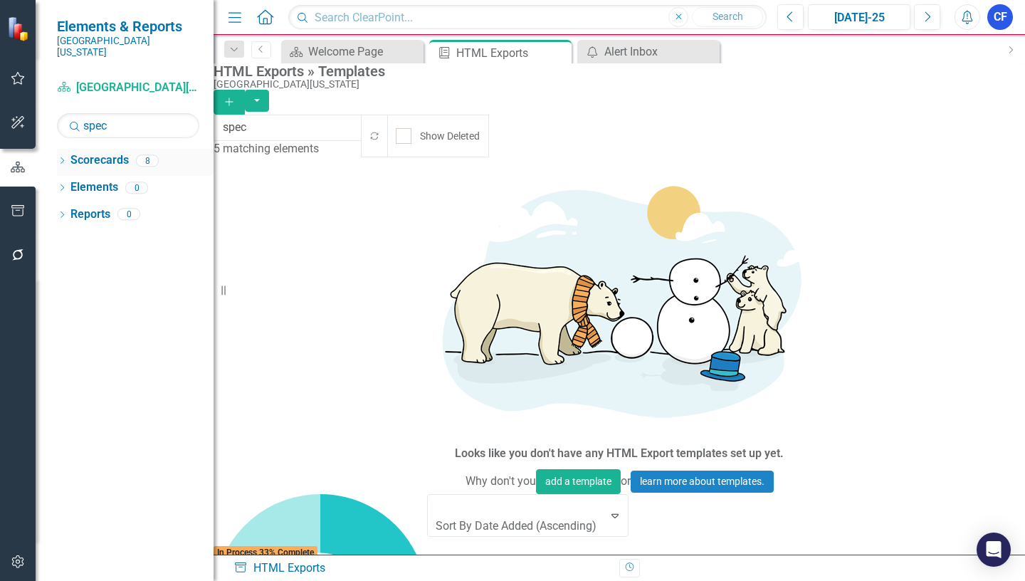
click at [63, 158] on icon "Dropdown" at bounding box center [62, 162] width 10 height 8
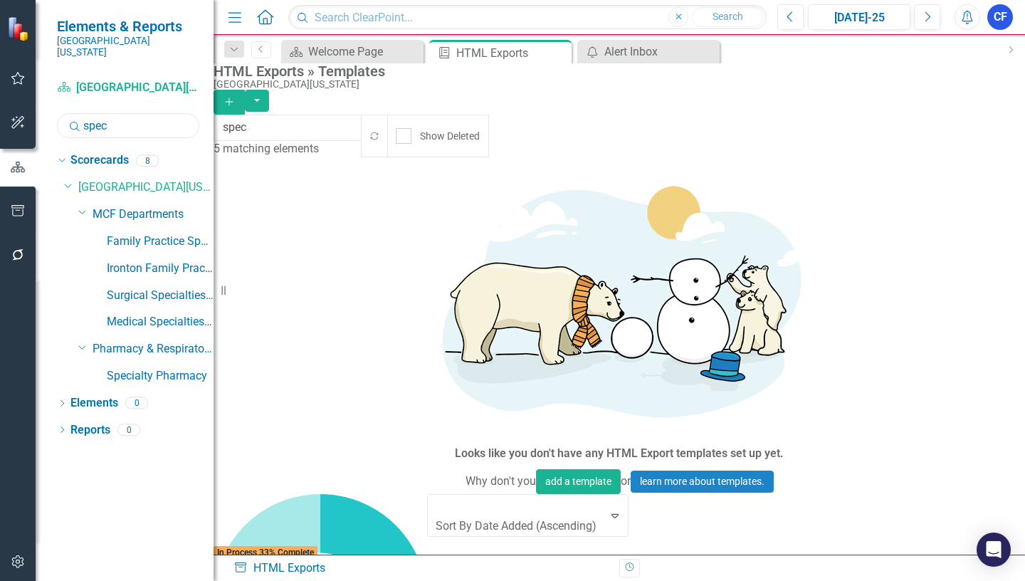
drag, startPoint x: 111, startPoint y: 112, endPoint x: 81, endPoint y: 114, distance: 30.0
click at [81, 114] on div "Search spec" at bounding box center [128, 125] width 142 height 25
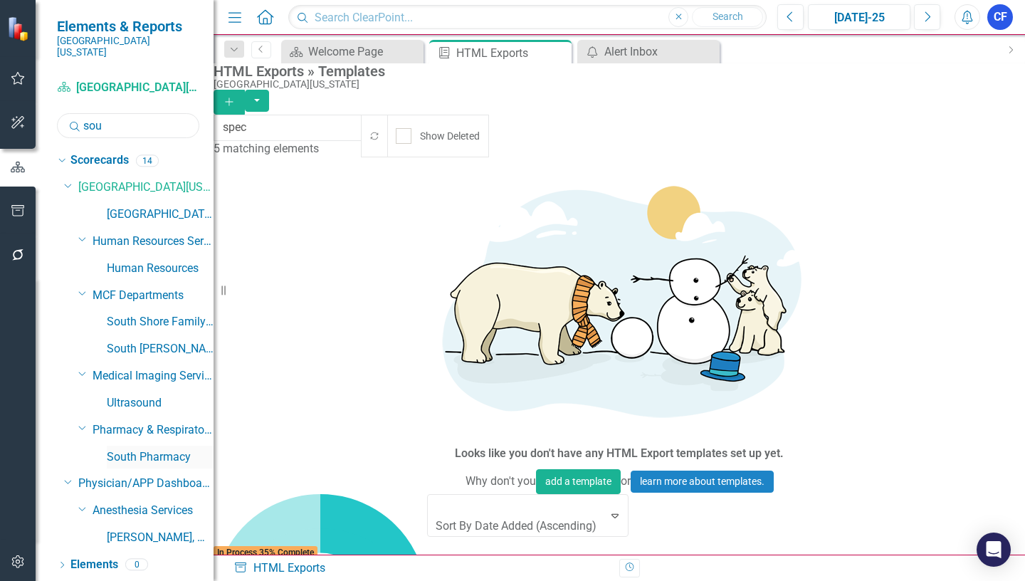
type input "sou"
click at [173, 449] on link "South Pharmacy" at bounding box center [160, 457] width 107 height 16
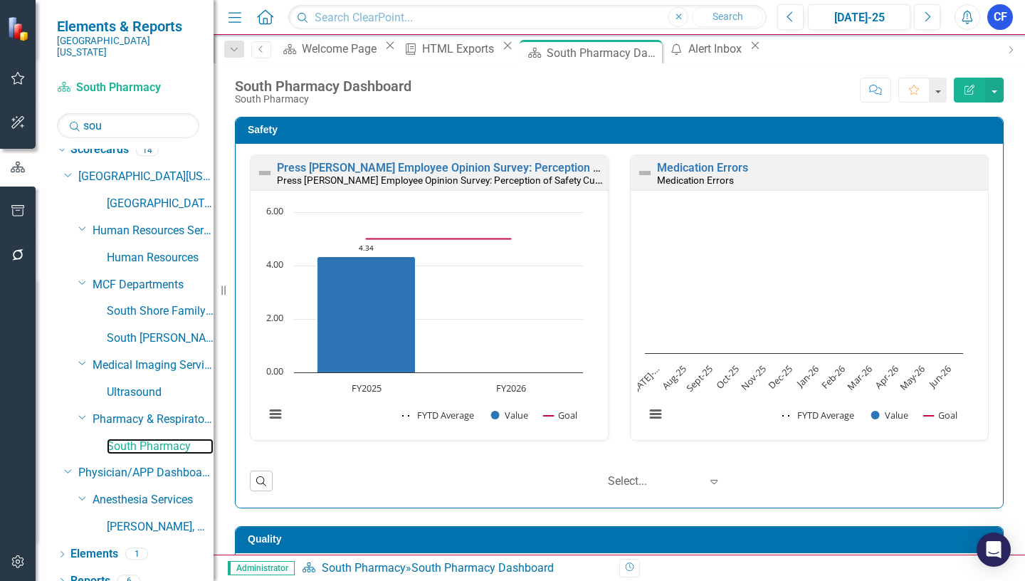
scroll to position [14, 0]
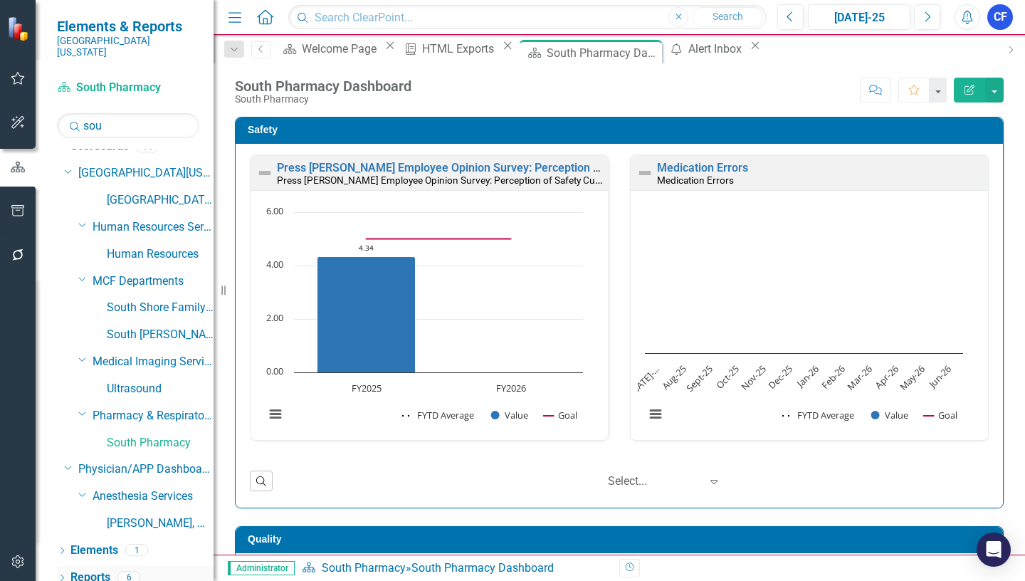
click at [80, 569] on link "Reports" at bounding box center [90, 577] width 40 height 16
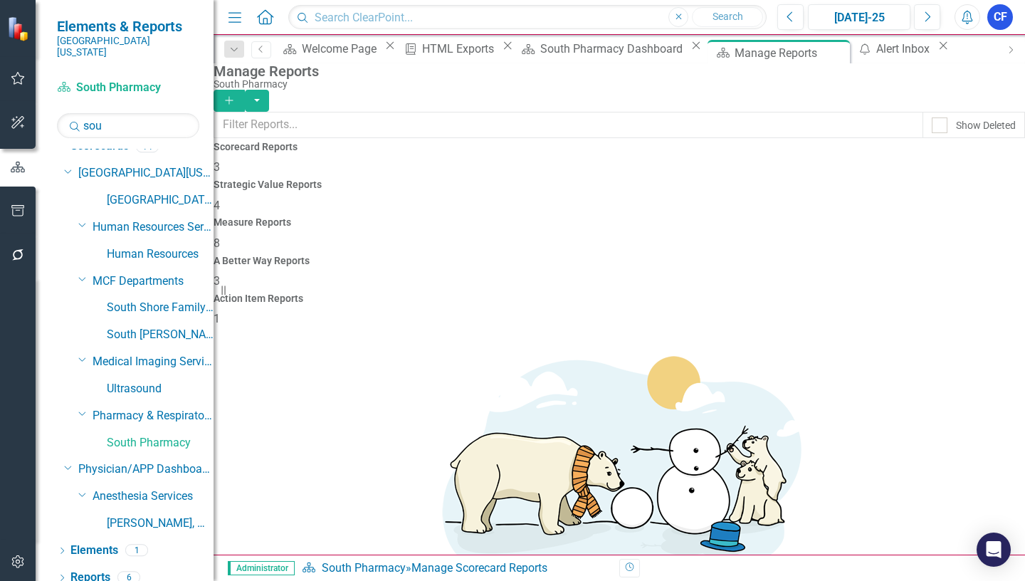
click at [635, 217] on h4 "Measure Reports" at bounding box center [618, 222] width 811 height 11
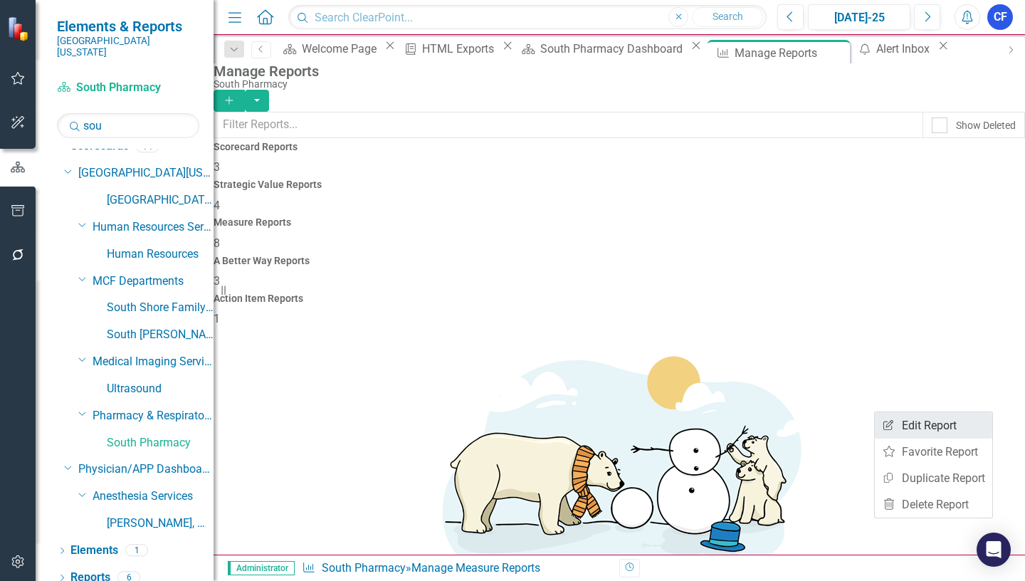
click at [949, 422] on link "Edit Report Edit Report" at bounding box center [933, 425] width 117 height 26
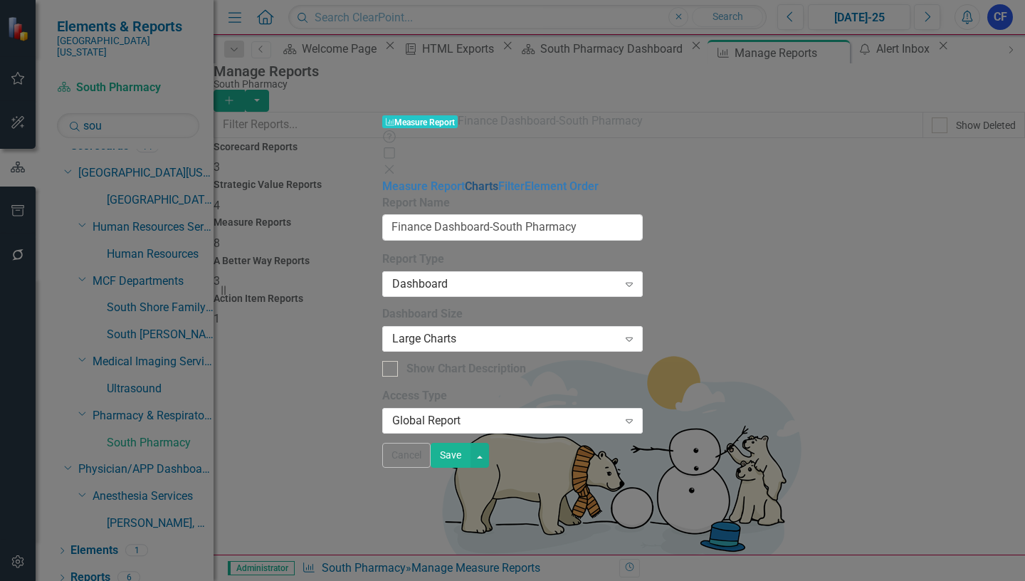
click at [465, 179] on link "Charts" at bounding box center [481, 186] width 33 height 14
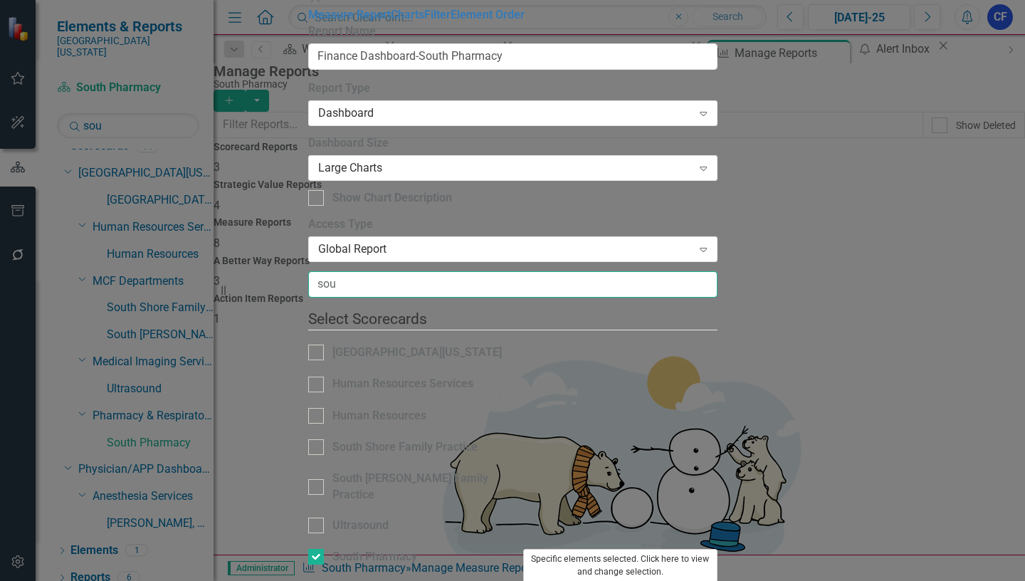
type input "sou"
click at [717, 549] on button "Specific elements selected. Click here to view and change selection." at bounding box center [620, 565] width 194 height 33
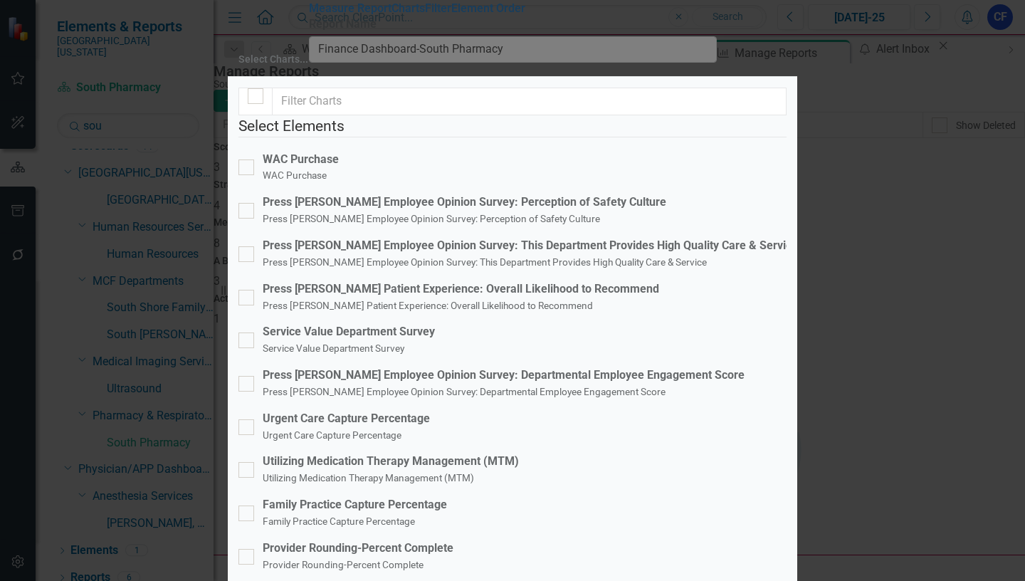
scroll to position [640, 0]
checkbox input "false"
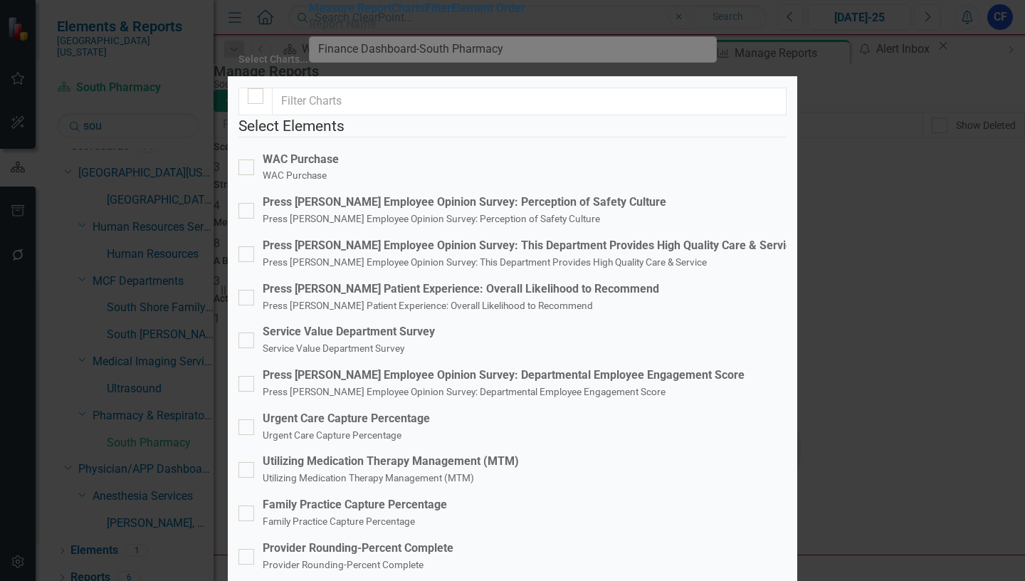
checkbox input "false"
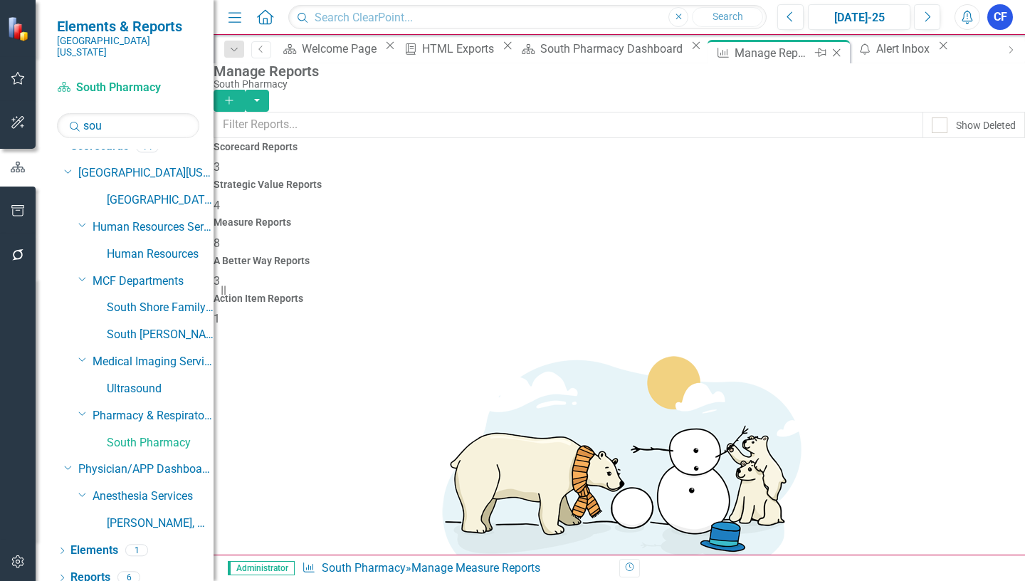
click at [829, 53] on icon "Close" at bounding box center [836, 52] width 14 height 11
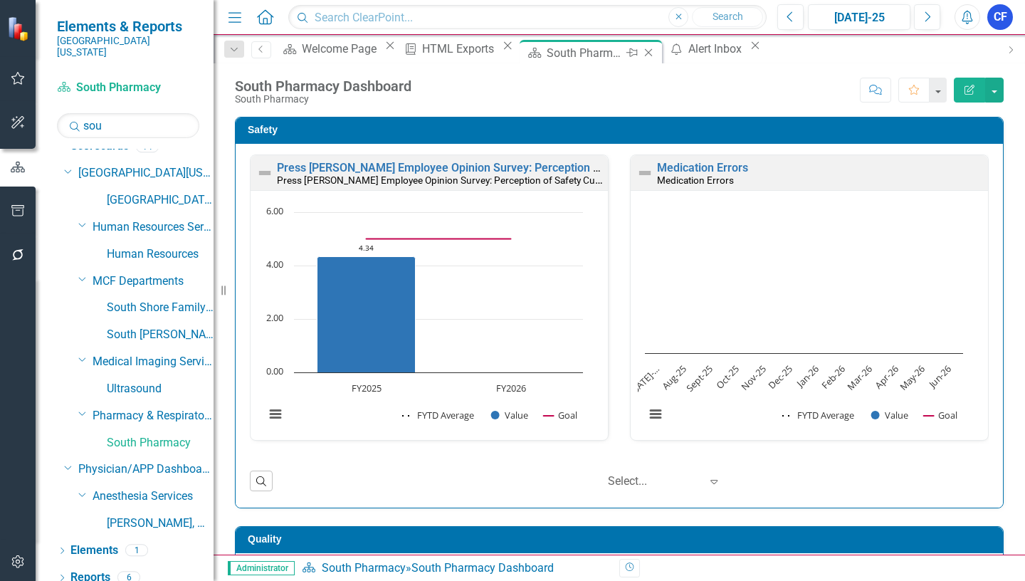
click at [655, 52] on icon "Close" at bounding box center [648, 52] width 14 height 11
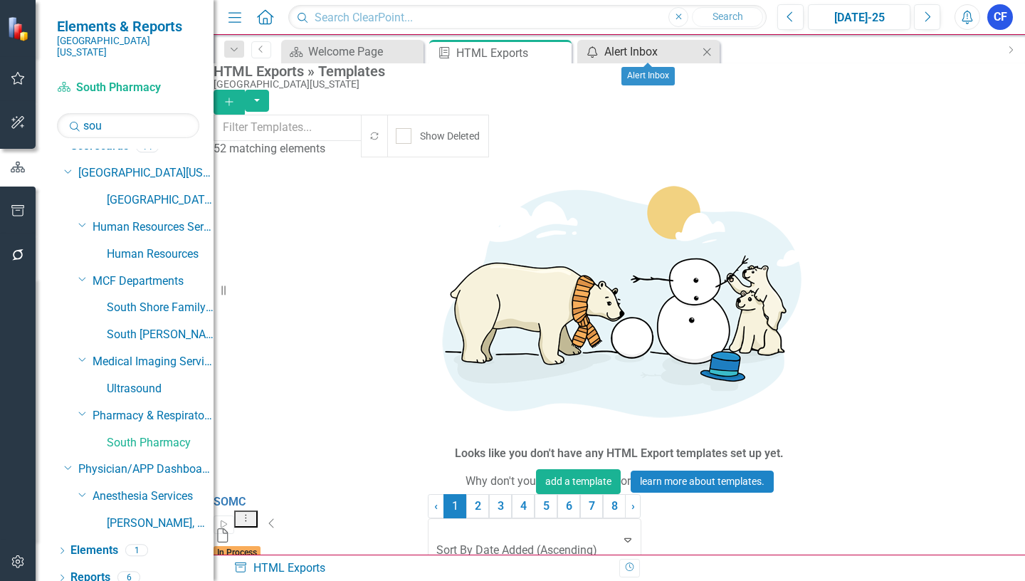
click at [667, 51] on div "Alert Inbox" at bounding box center [651, 52] width 94 height 18
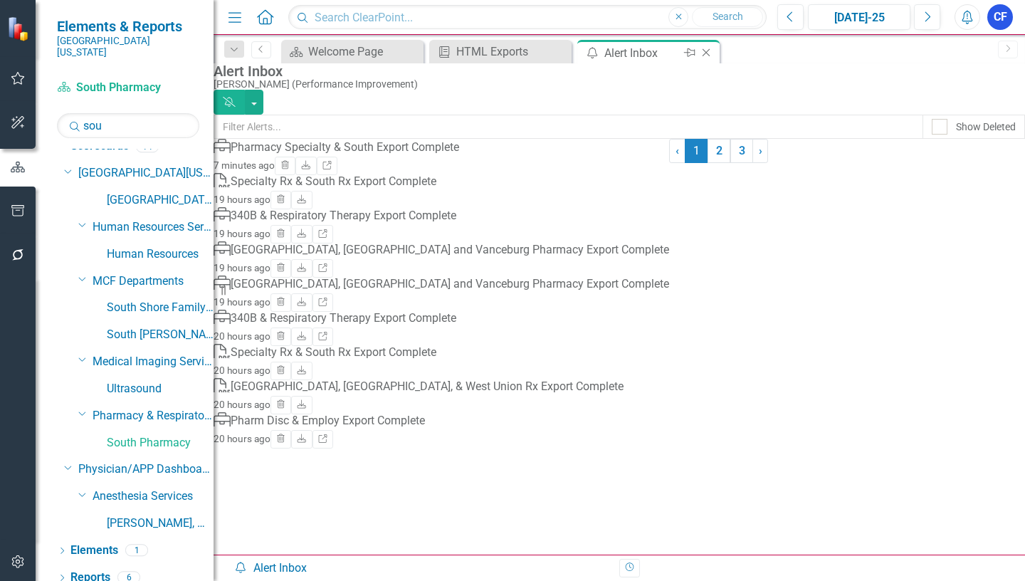
click at [706, 55] on icon "Close" at bounding box center [706, 52] width 14 height 11
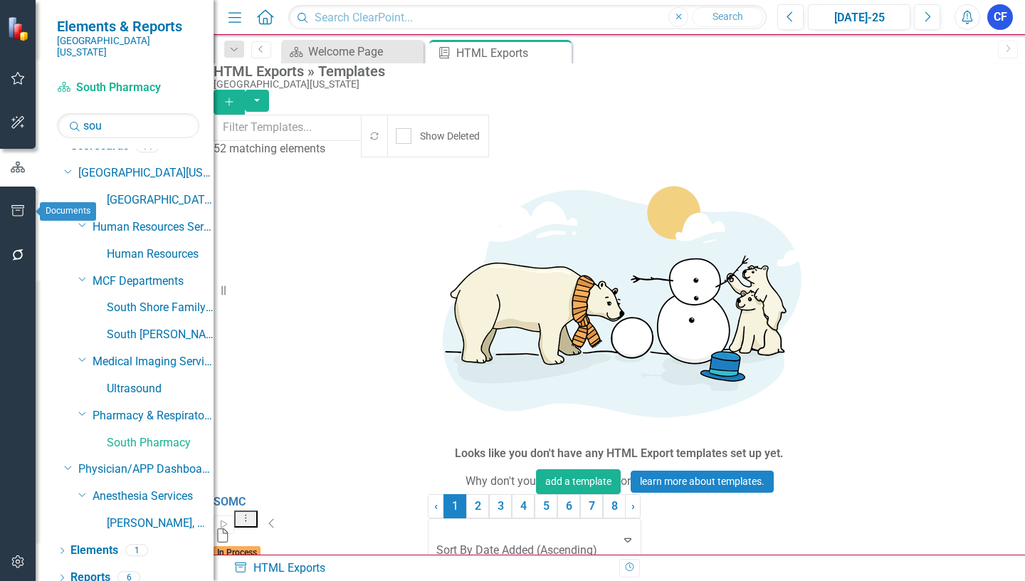
click at [19, 211] on icon "button" at bounding box center [17, 210] width 13 height 11
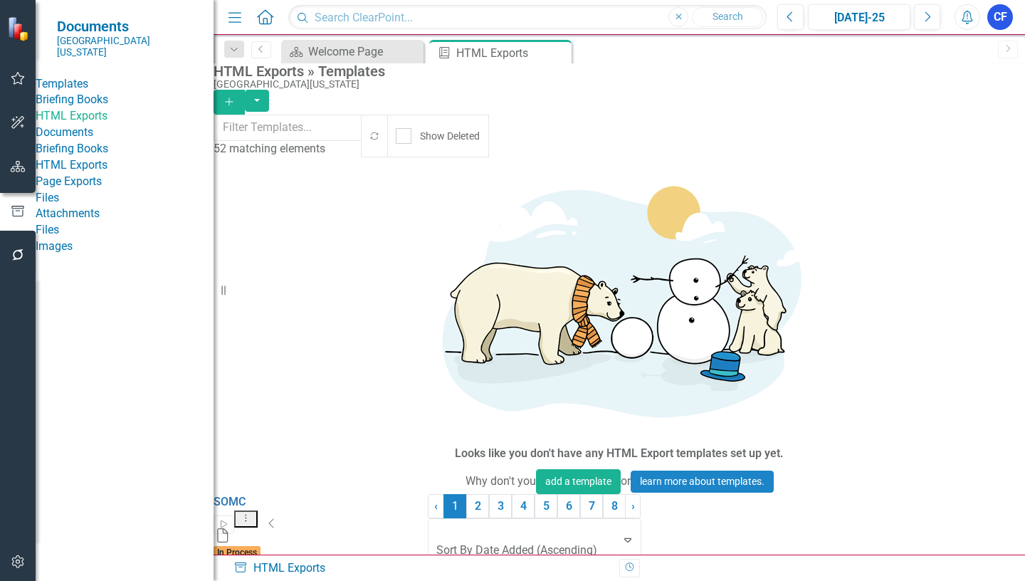
click at [80, 125] on link "HTML Exports" at bounding box center [125, 116] width 178 height 16
click at [265, 130] on input "text" at bounding box center [287, 128] width 149 height 26
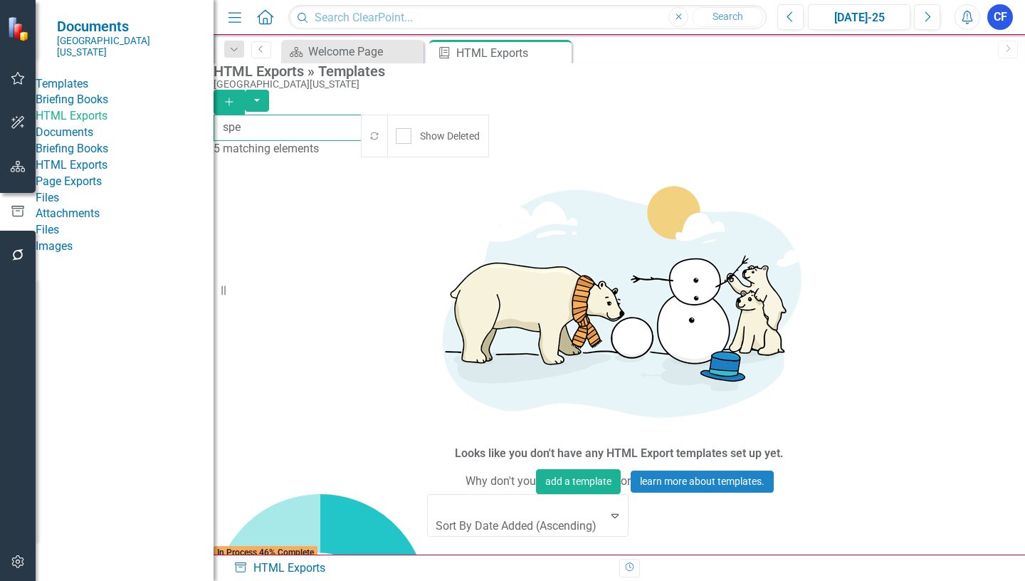
type input "spe"
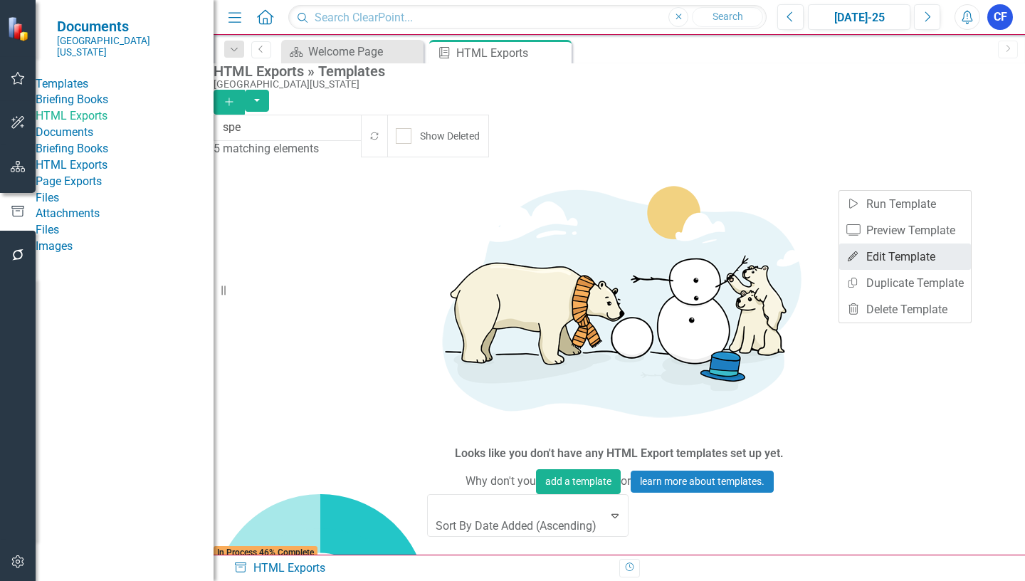
click at [924, 254] on link "Edit Edit Template" at bounding box center [905, 256] width 132 height 26
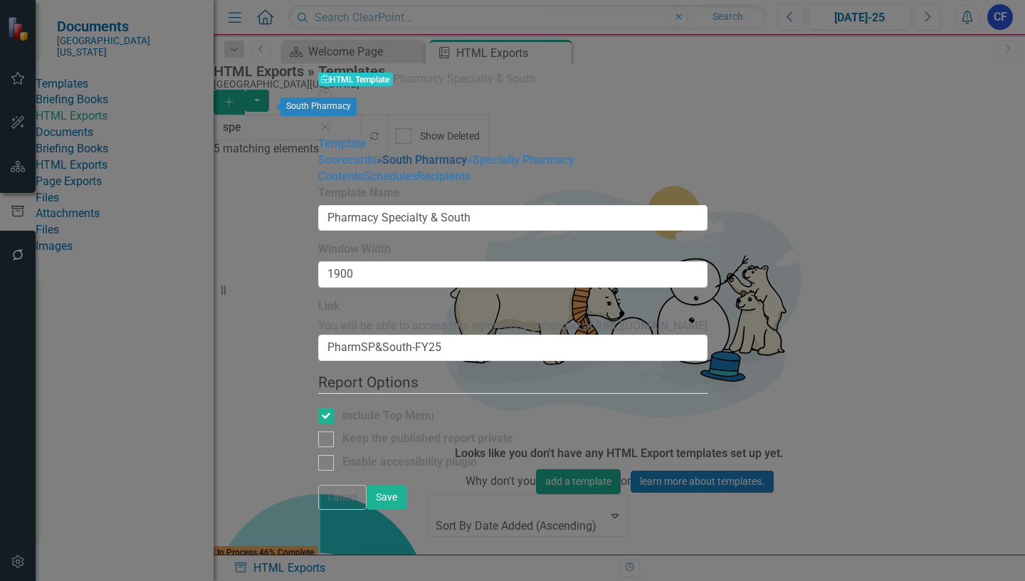
click at [376, 153] on link "» South Pharmacy" at bounding box center [421, 160] width 90 height 14
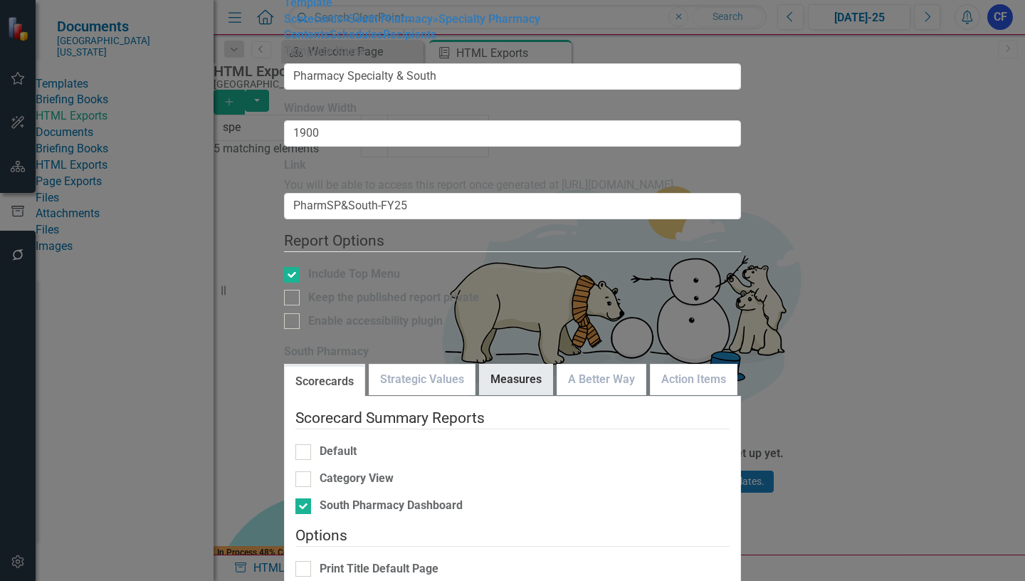
click at [552, 364] on link "Measures" at bounding box center [516, 379] width 73 height 31
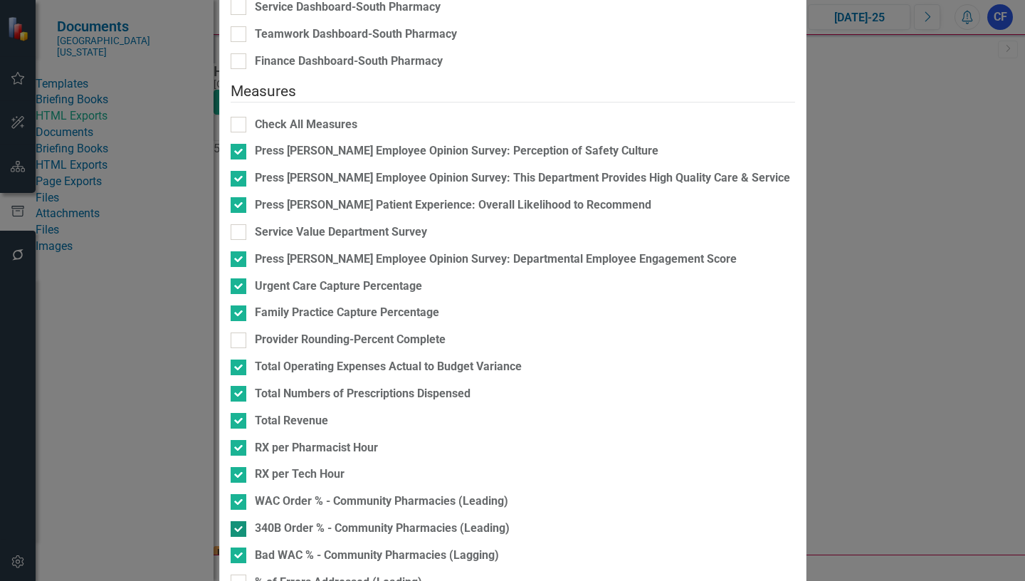
scroll to position [285, 0]
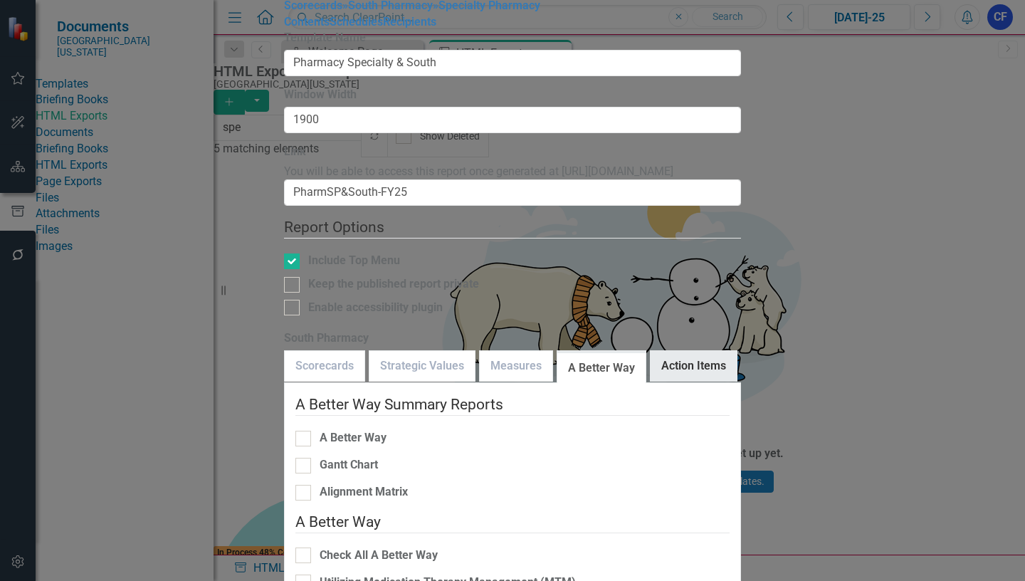
click at [702, 351] on link "Action Items" at bounding box center [693, 366] width 86 height 31
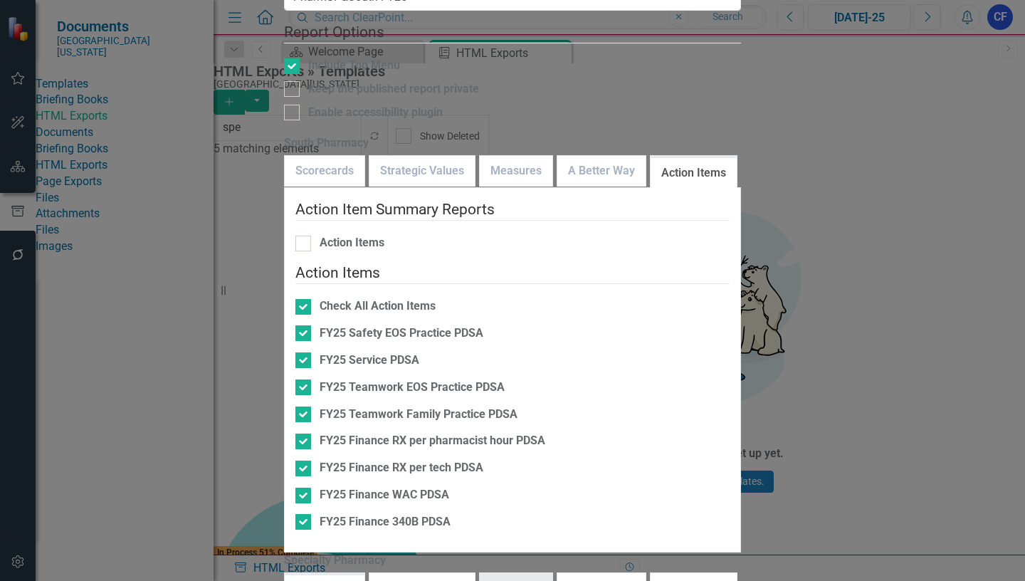
click at [539, 573] on link "Measures" at bounding box center [516, 588] width 73 height 31
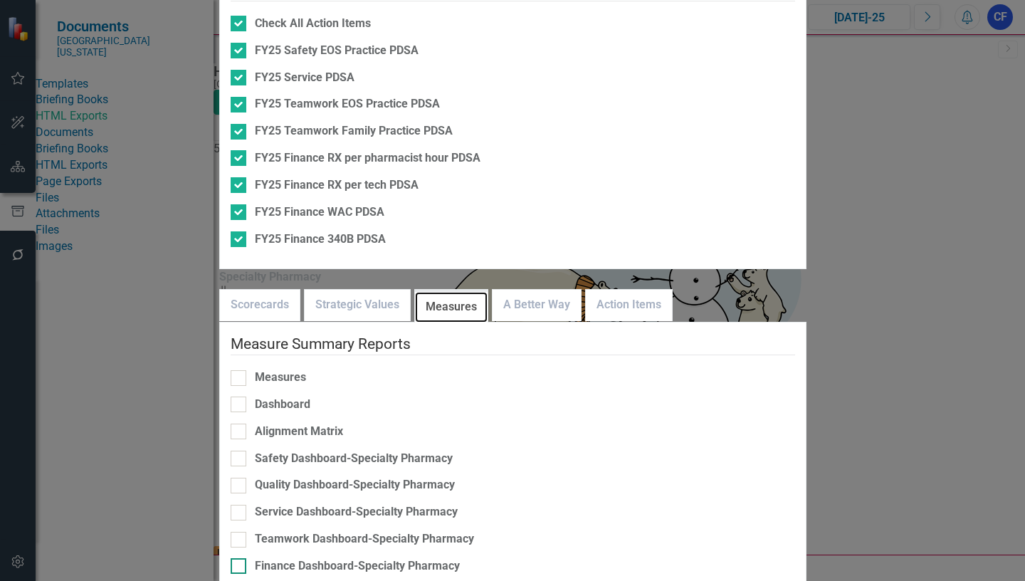
scroll to position [277, 0]
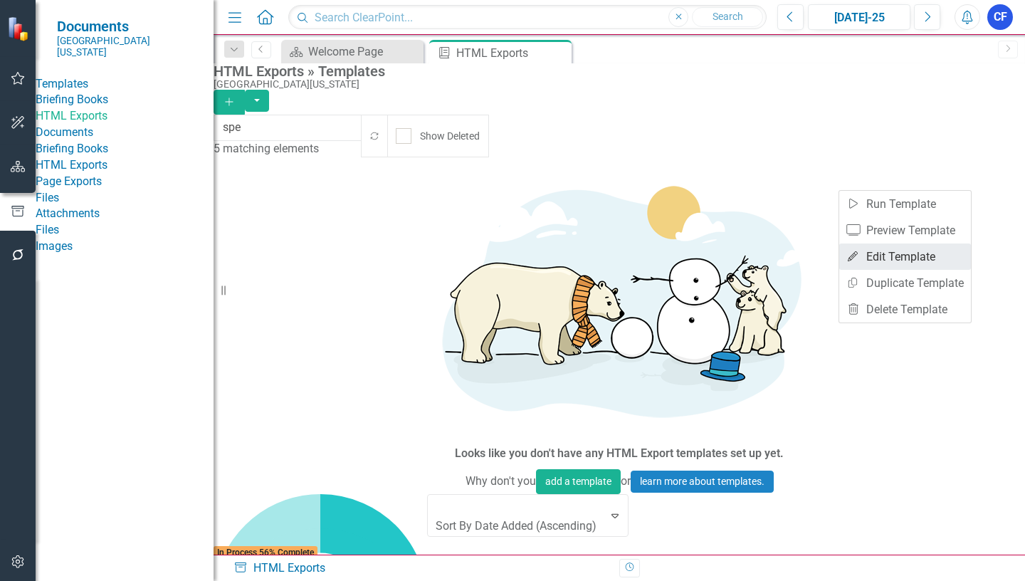
click at [923, 253] on link "Edit Edit Template" at bounding box center [905, 256] width 132 height 26
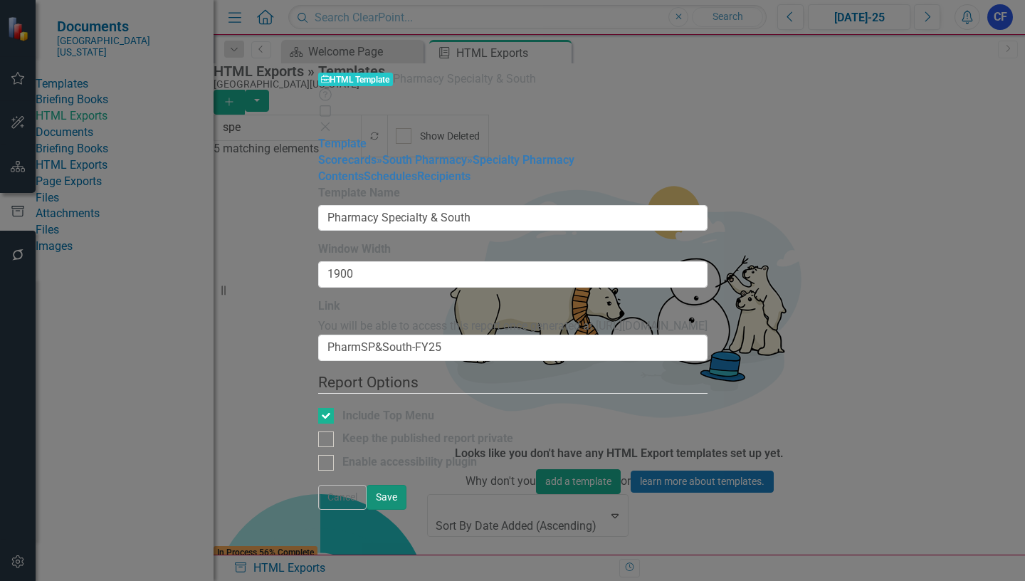
click at [406, 510] on button "Save" at bounding box center [387, 497] width 40 height 25
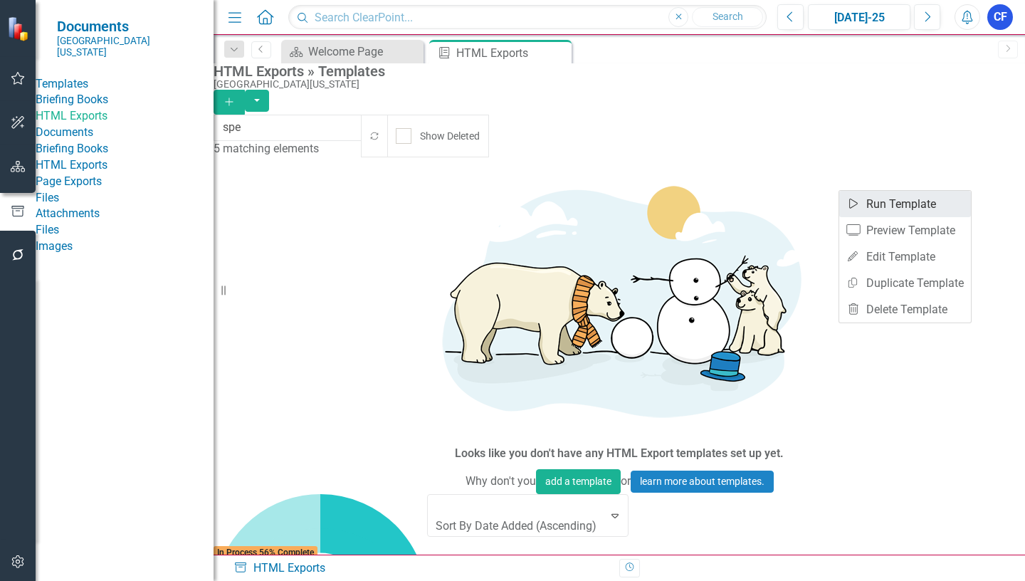
click at [922, 206] on link "Start Run Template" at bounding box center [905, 204] width 132 height 26
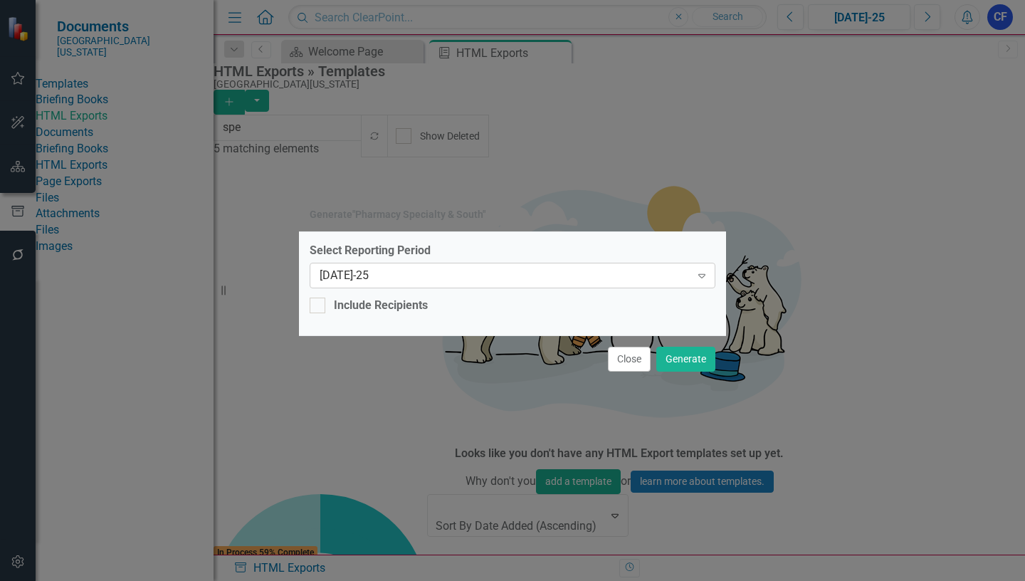
click at [705, 279] on icon "Expand" at bounding box center [702, 275] width 14 height 11
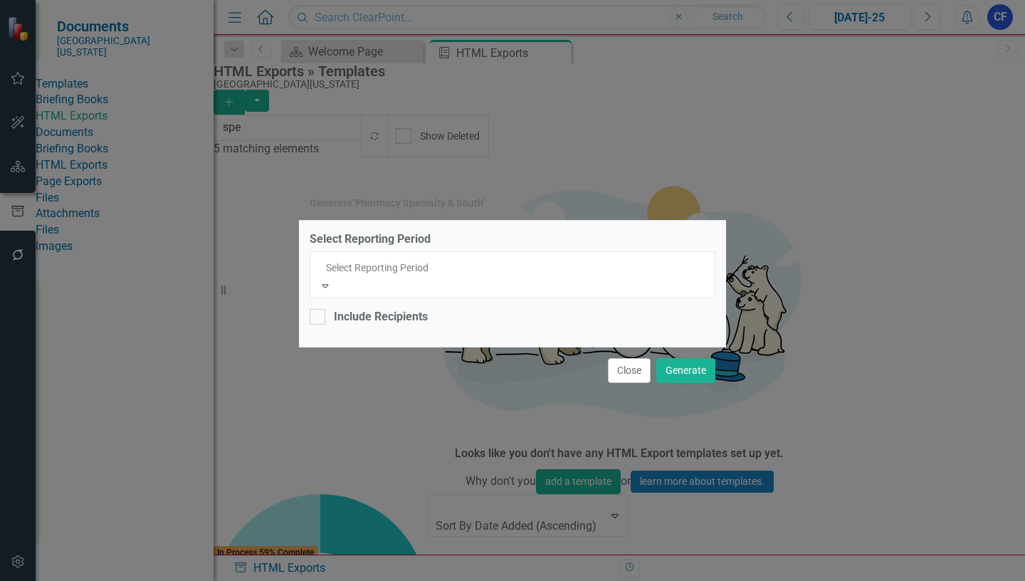
scroll to position [1028, 0]
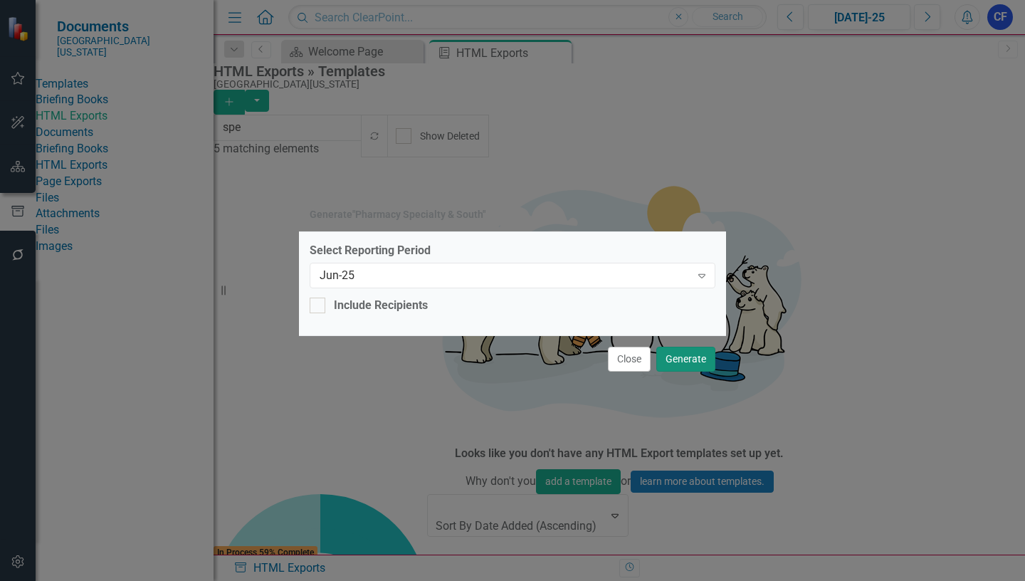
click at [693, 355] on button "Generate" at bounding box center [685, 359] width 59 height 25
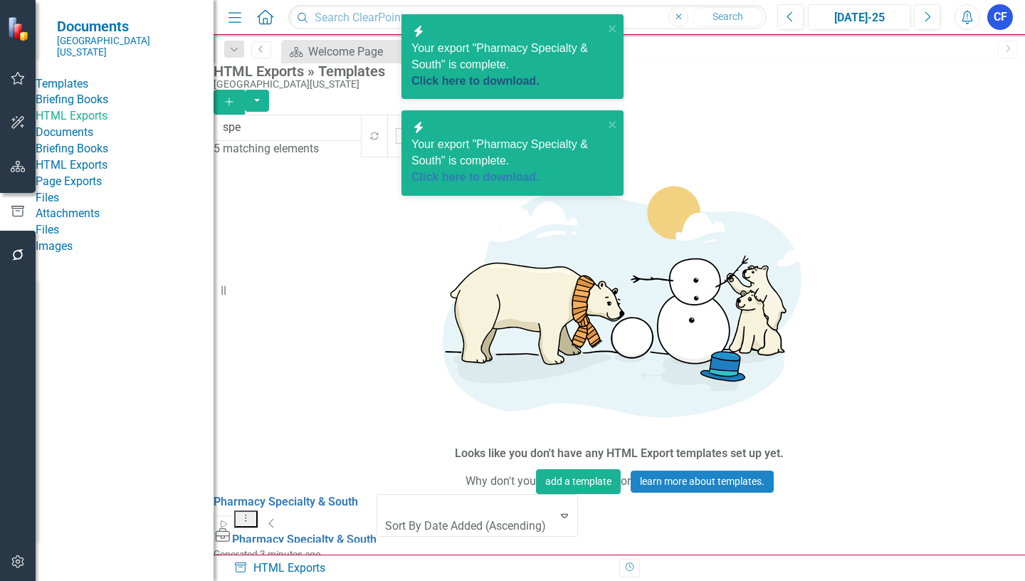
click at [500, 75] on link "Click here to download." at bounding box center [475, 81] width 128 height 12
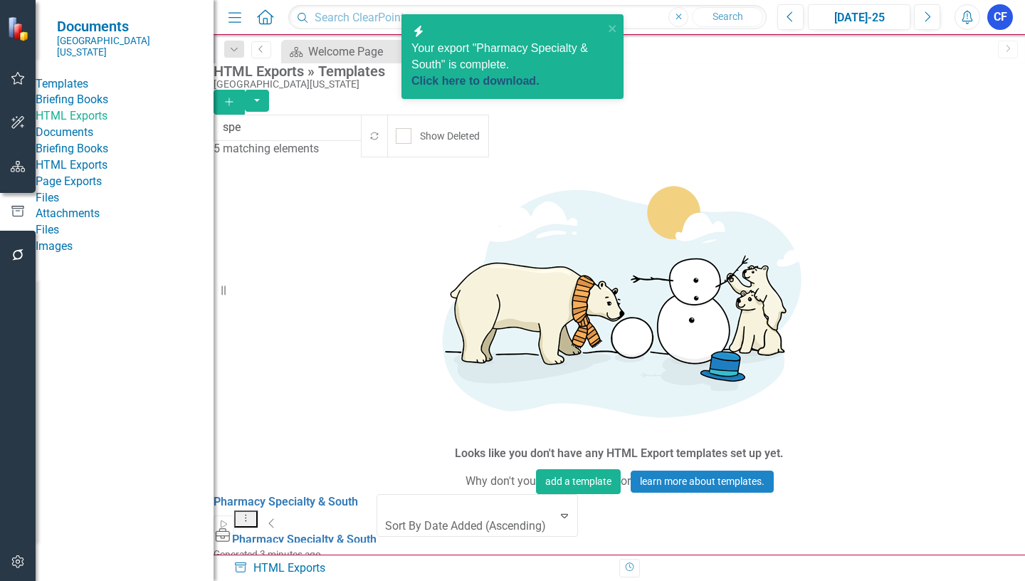
click at [479, 75] on link "Click here to download." at bounding box center [475, 81] width 128 height 12
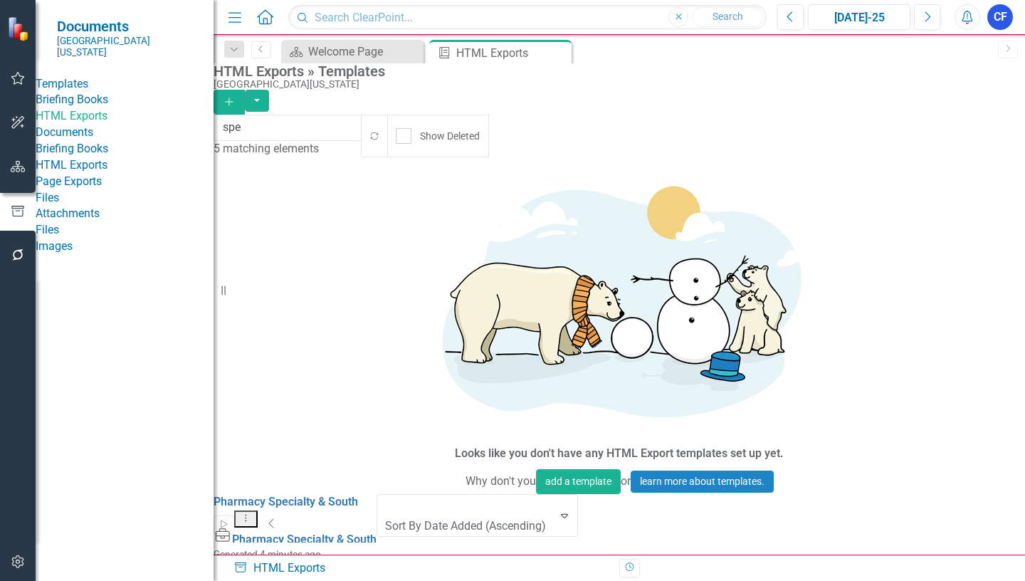
click at [252, 513] on icon "Dropdown Menu" at bounding box center [246, 517] width 12 height 9
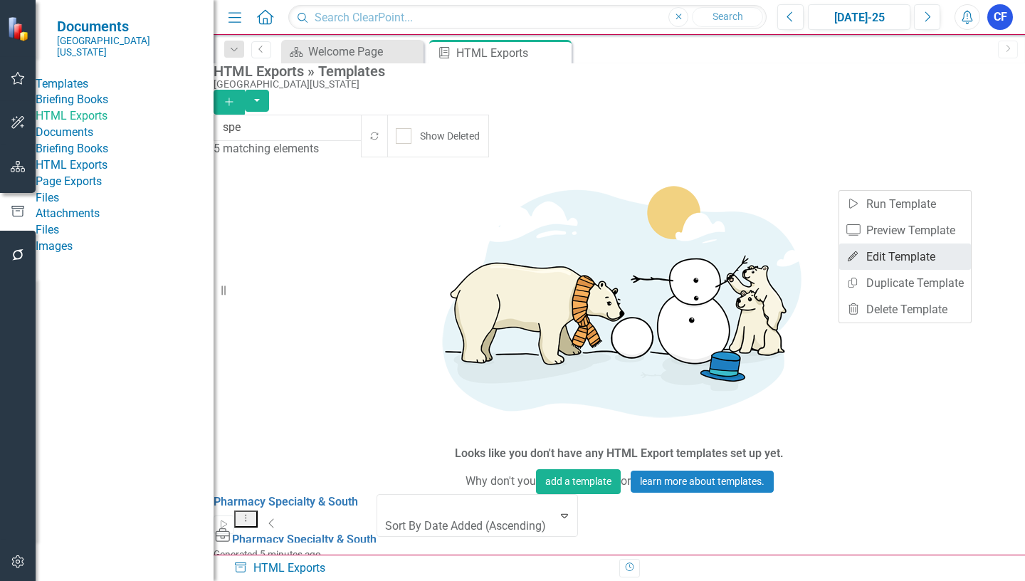
click at [912, 260] on link "Edit Edit Template" at bounding box center [905, 256] width 132 height 26
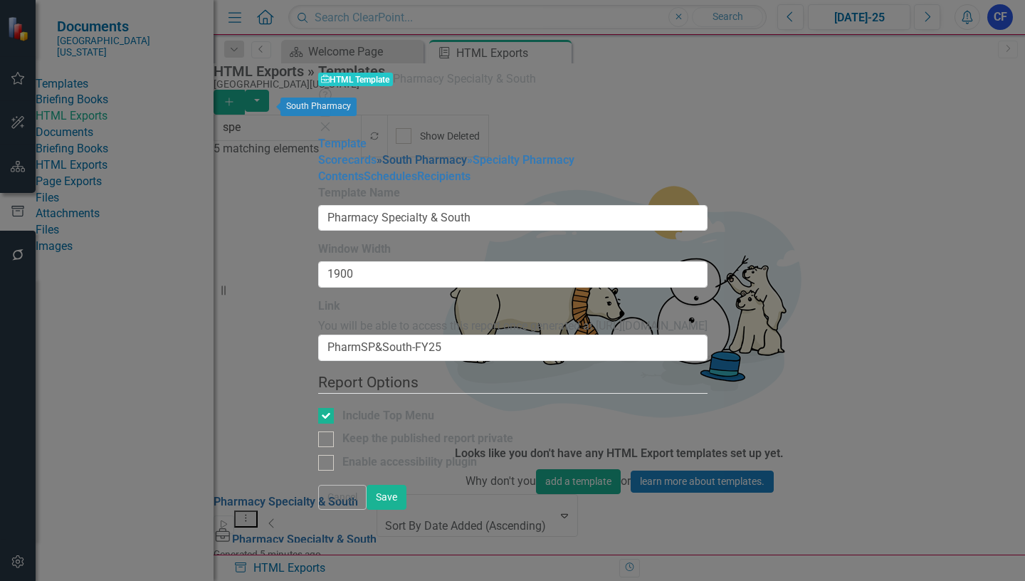
click at [376, 153] on link "» South Pharmacy" at bounding box center [421, 160] width 90 height 14
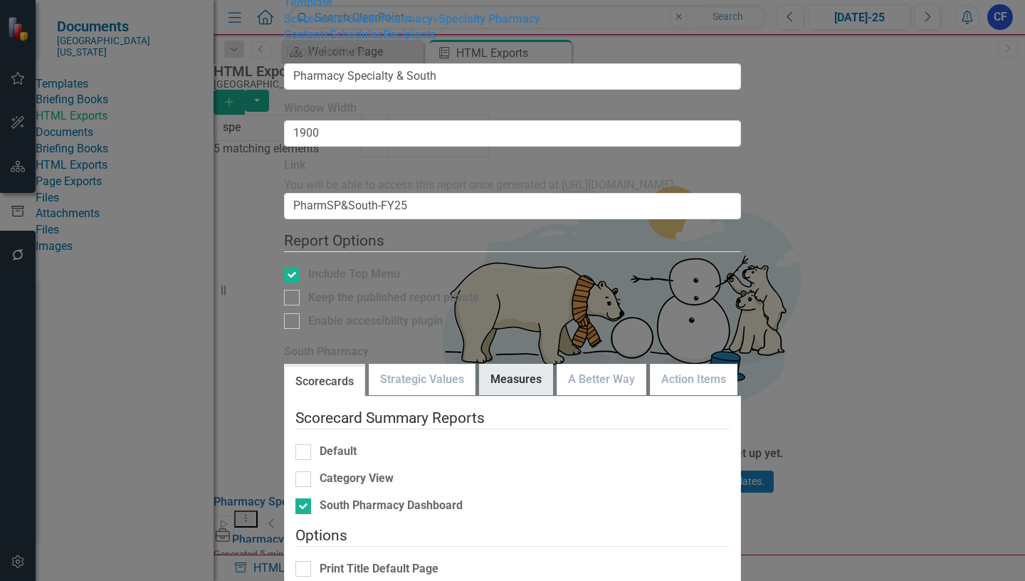
click at [521, 364] on link "Measures" at bounding box center [516, 379] width 73 height 31
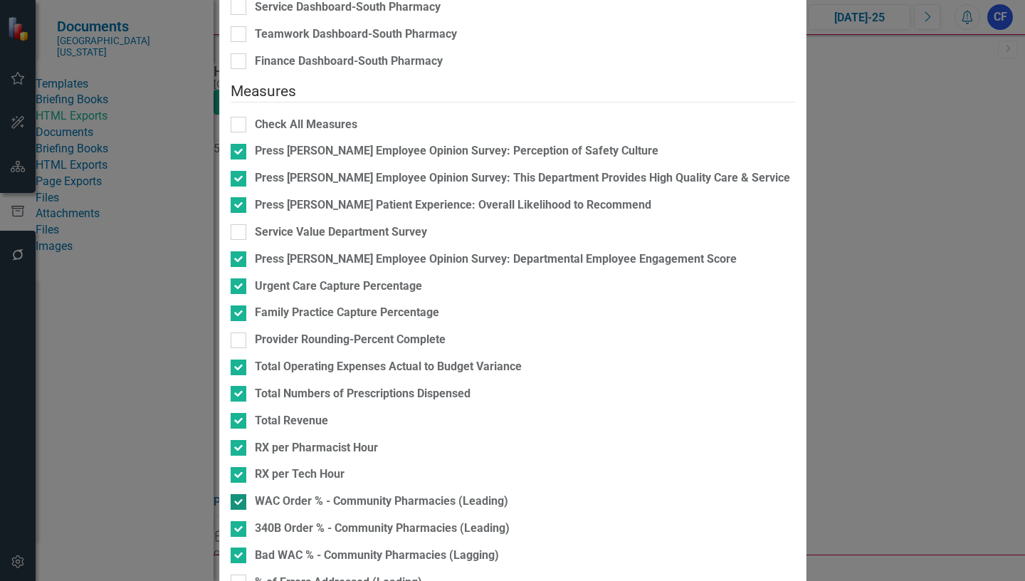
scroll to position [0, 0]
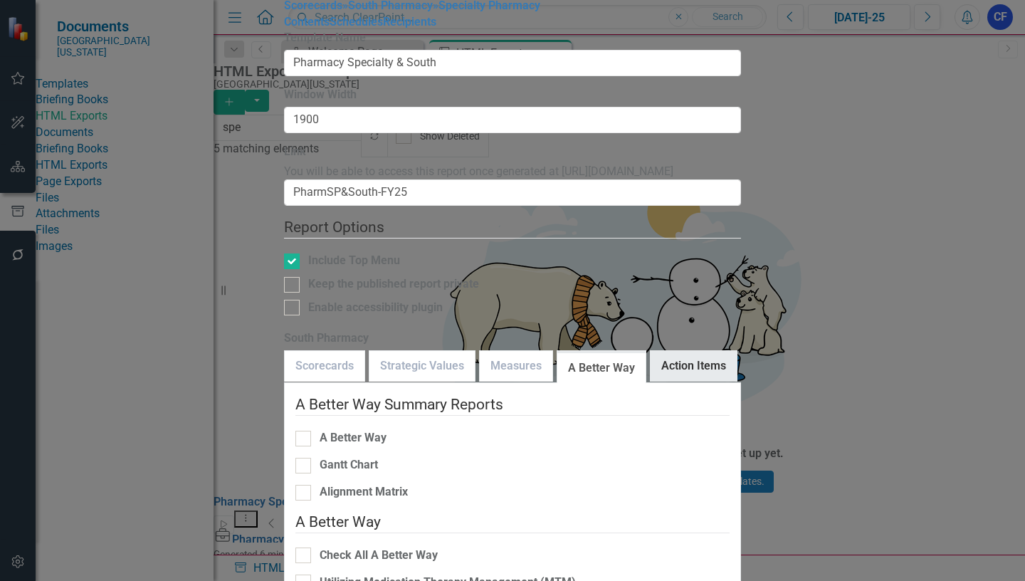
click at [702, 351] on link "Action Items" at bounding box center [693, 366] width 86 height 31
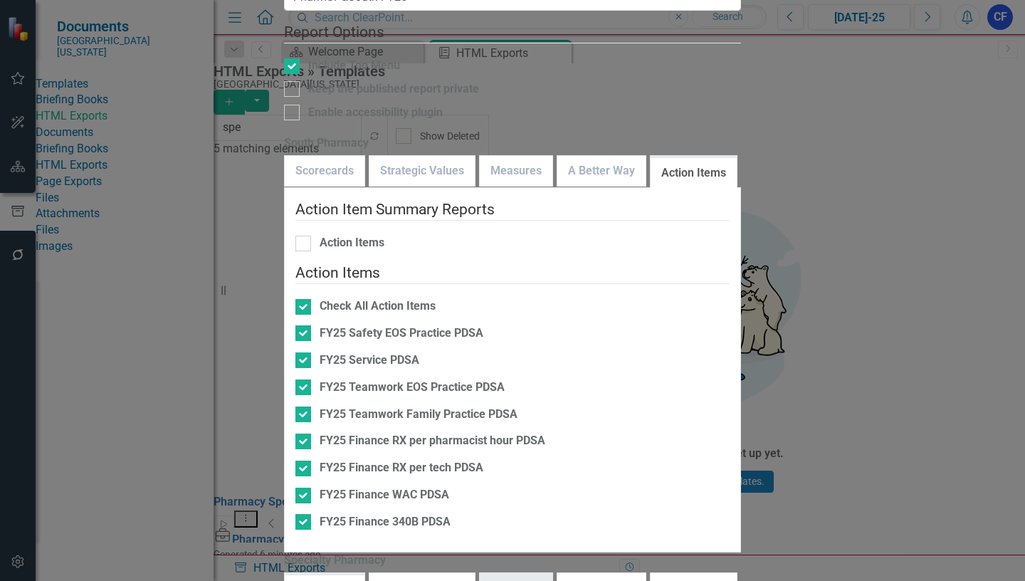
click at [537, 573] on link "Measures" at bounding box center [516, 588] width 73 height 31
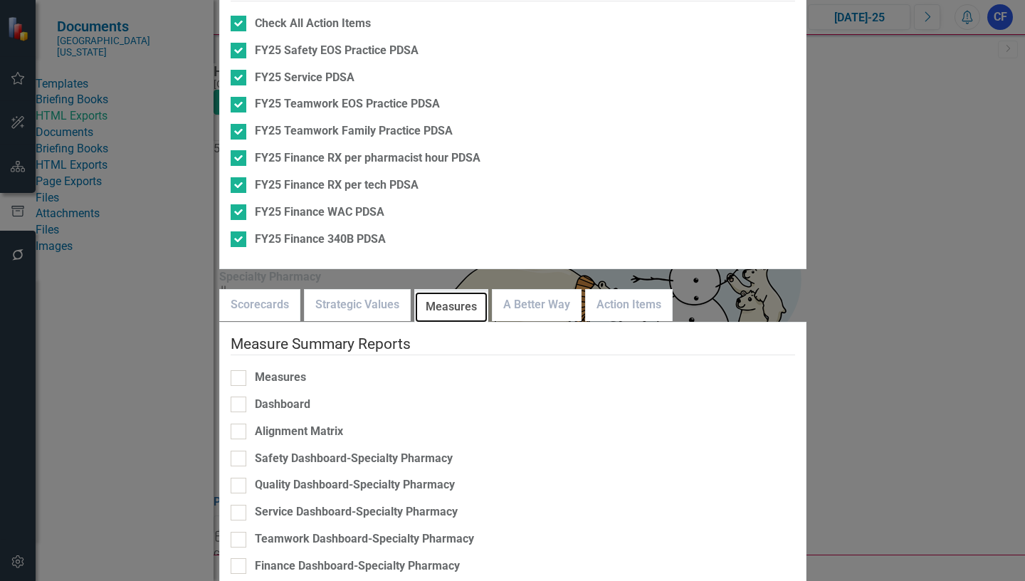
scroll to position [277, 0]
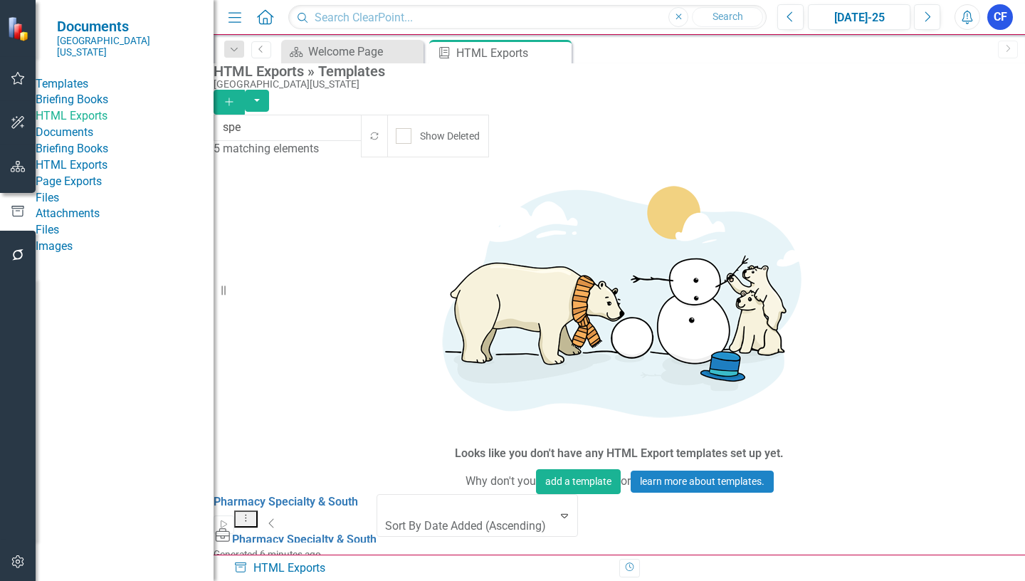
click at [258, 510] on button "Dropdown Menu" at bounding box center [245, 519] width 23 height 18
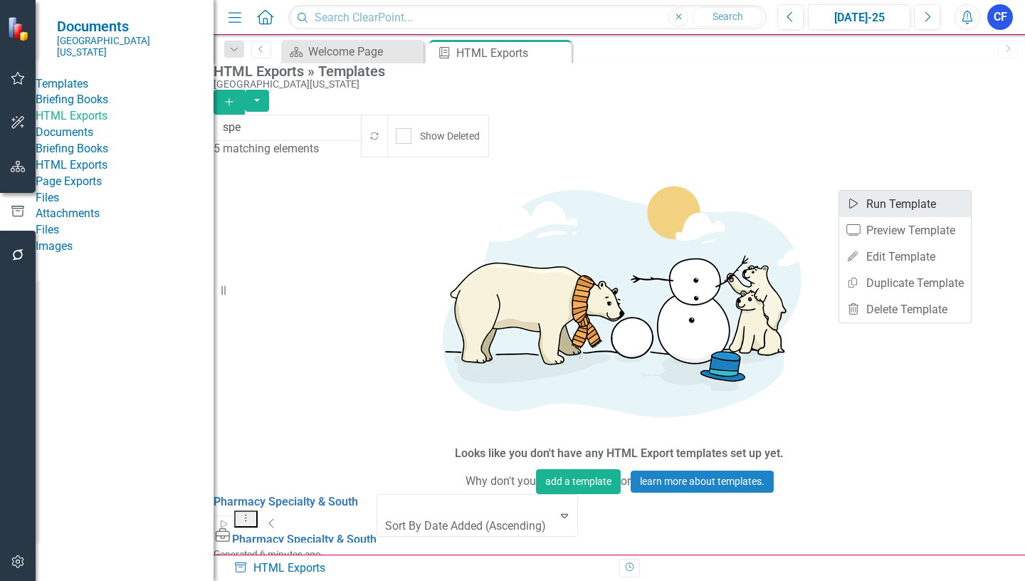
click at [929, 203] on link "Start Run Template" at bounding box center [905, 204] width 132 height 26
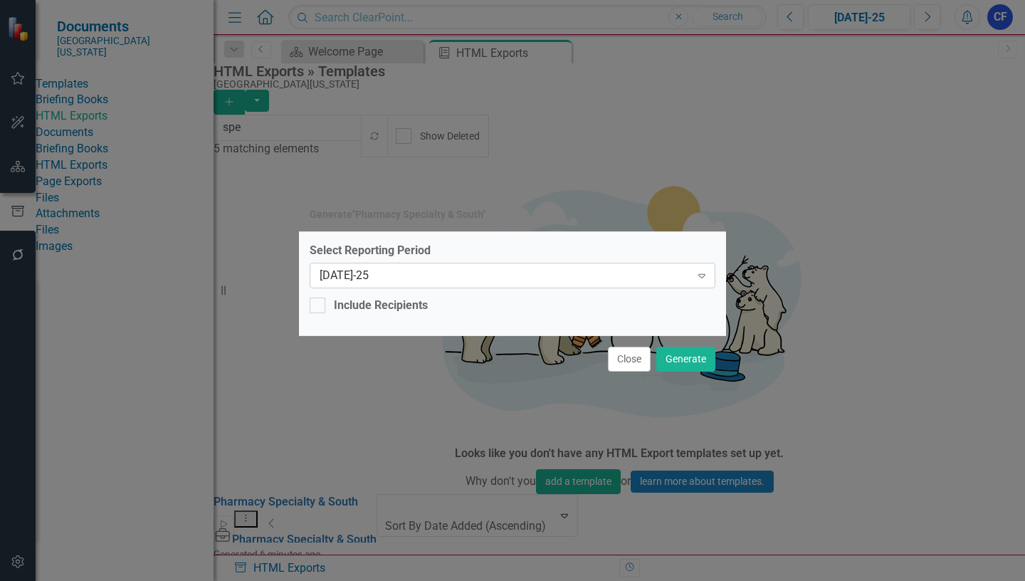
click at [697, 278] on icon "Expand" at bounding box center [702, 275] width 14 height 11
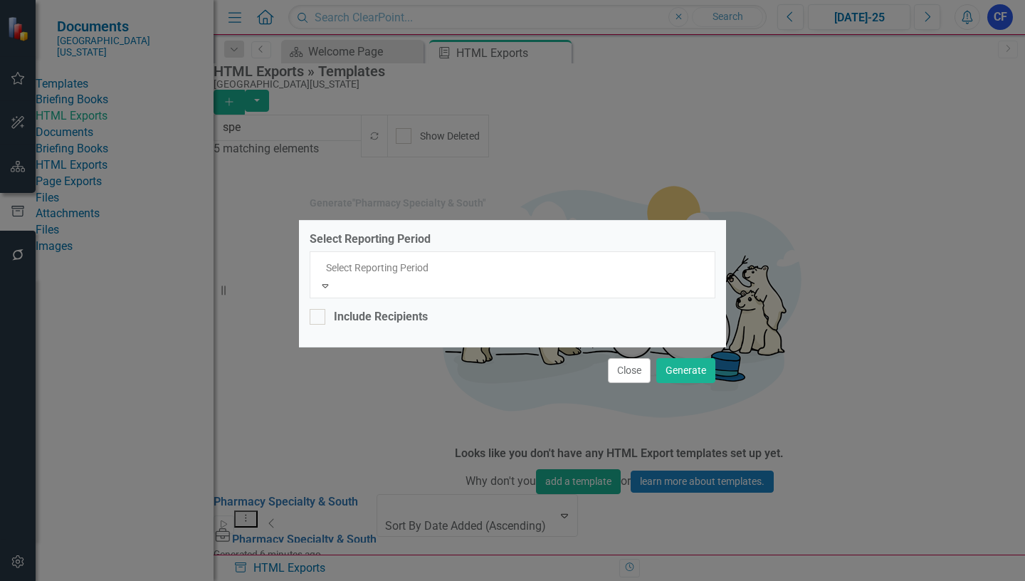
scroll to position [1028, 0]
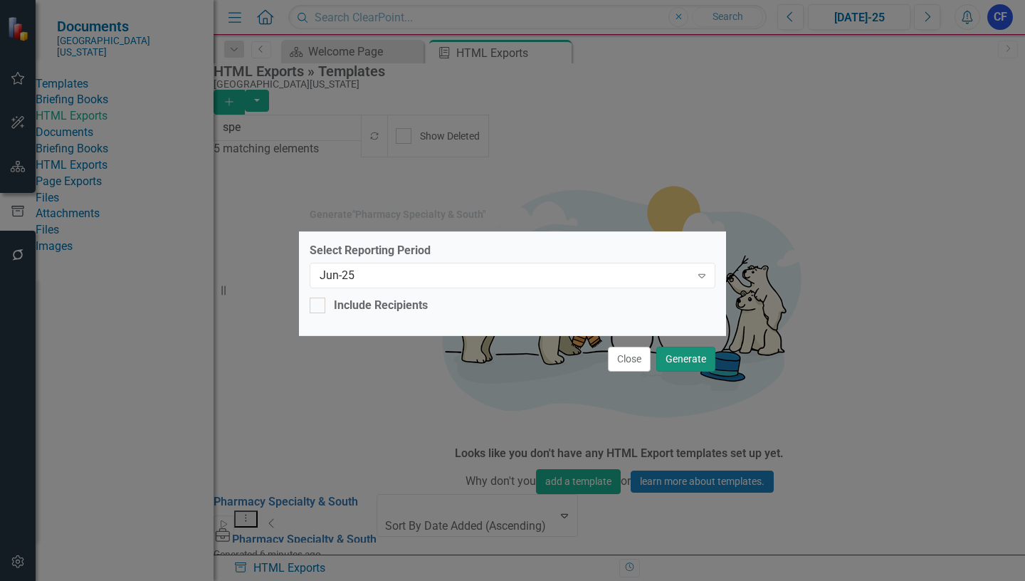
click at [678, 354] on button "Generate" at bounding box center [685, 359] width 59 height 25
